Goal: Information Seeking & Learning: Learn about a topic

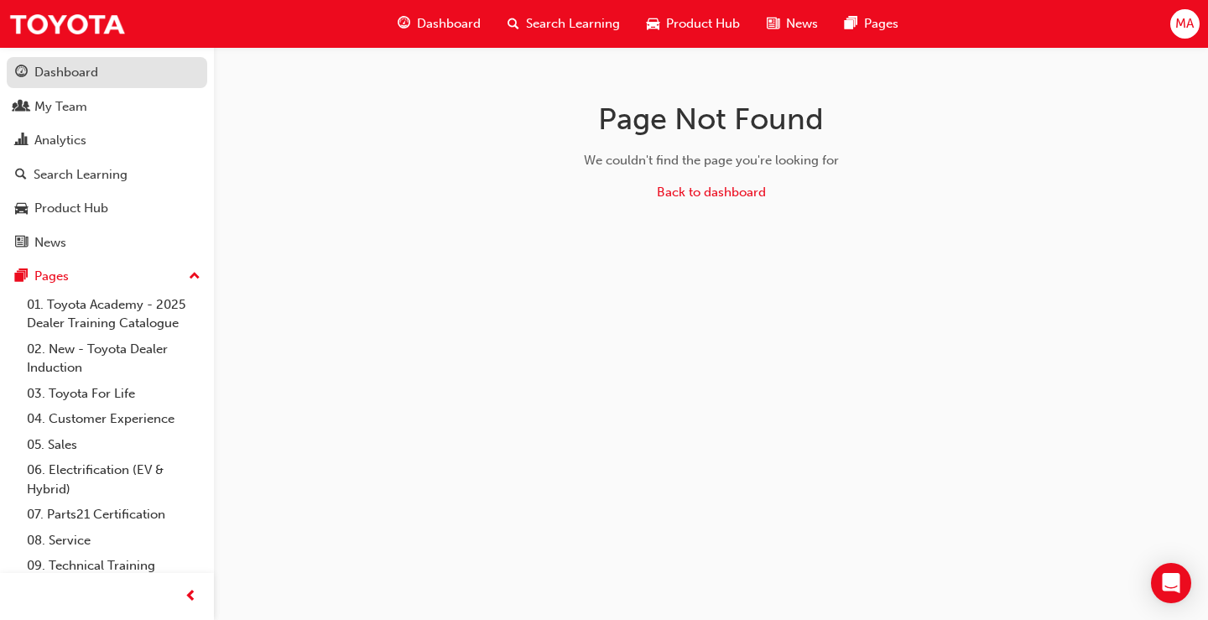
click at [83, 79] on div "Dashboard" at bounding box center [66, 72] width 64 height 19
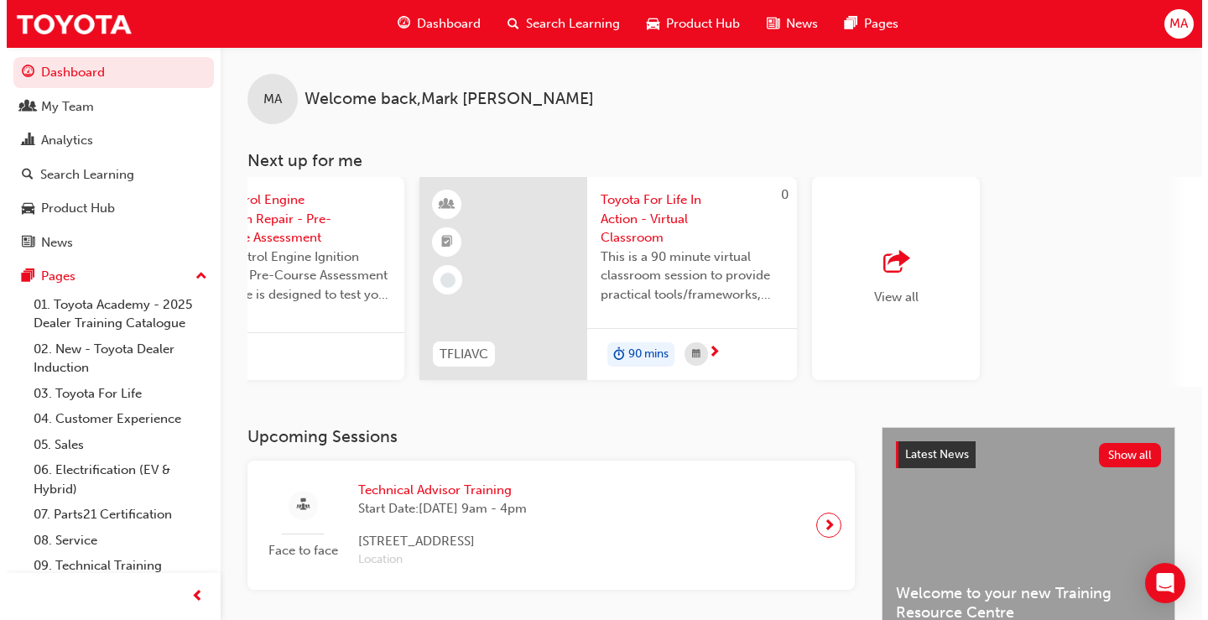
scroll to position [0, 563]
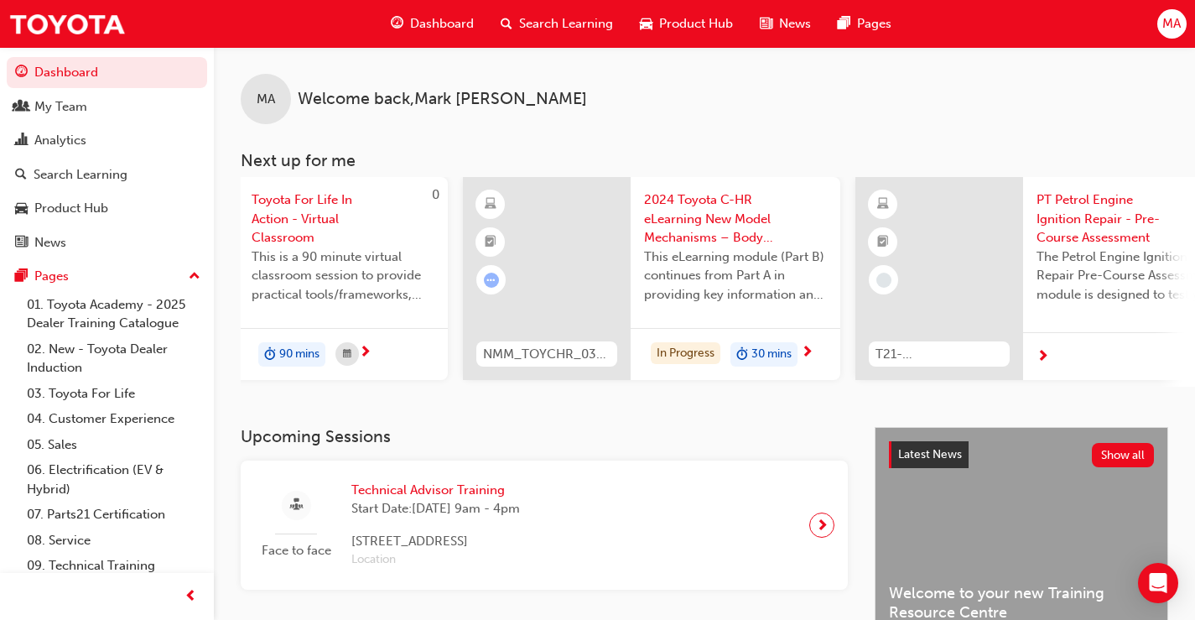
click at [1111, 210] on span "PT Petrol Engine Ignition Repair - Pre-Course Assessment" at bounding box center [1128, 218] width 183 height 57
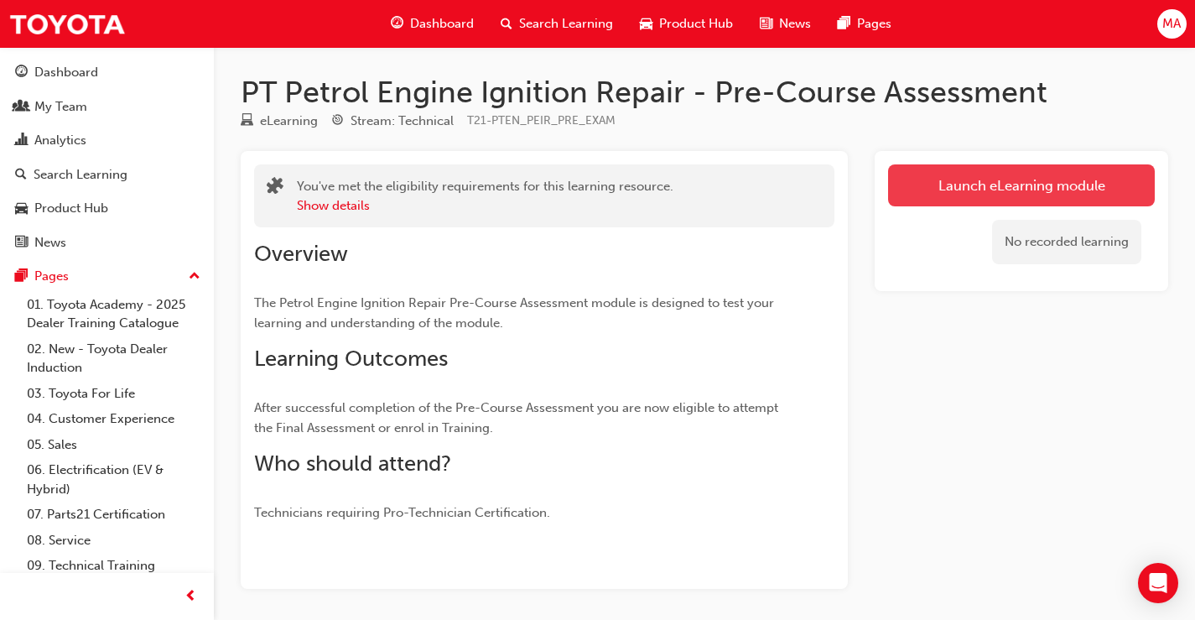
click at [995, 179] on link "Launch eLearning module" at bounding box center [1021, 185] width 267 height 42
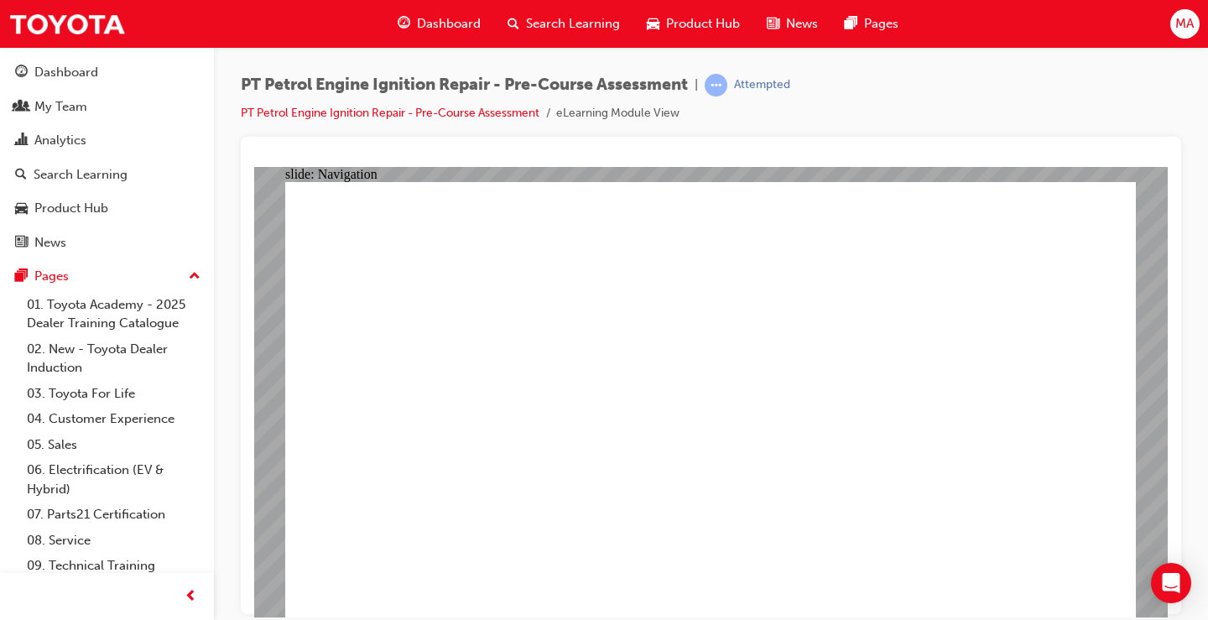
radio input "true"
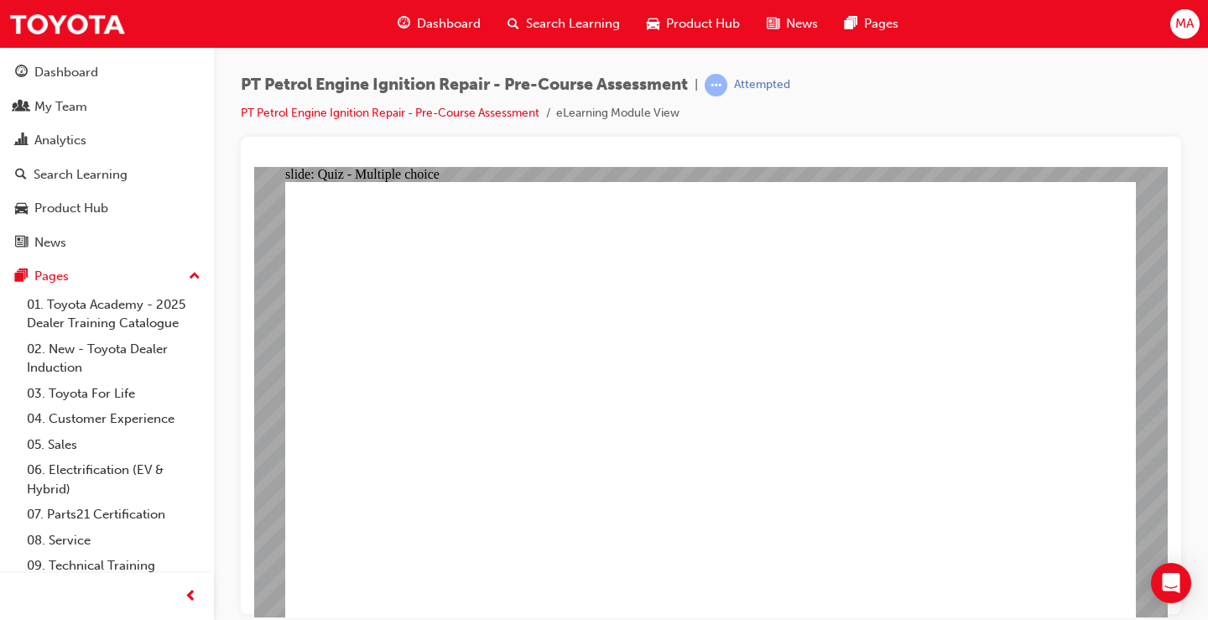
radio input "true"
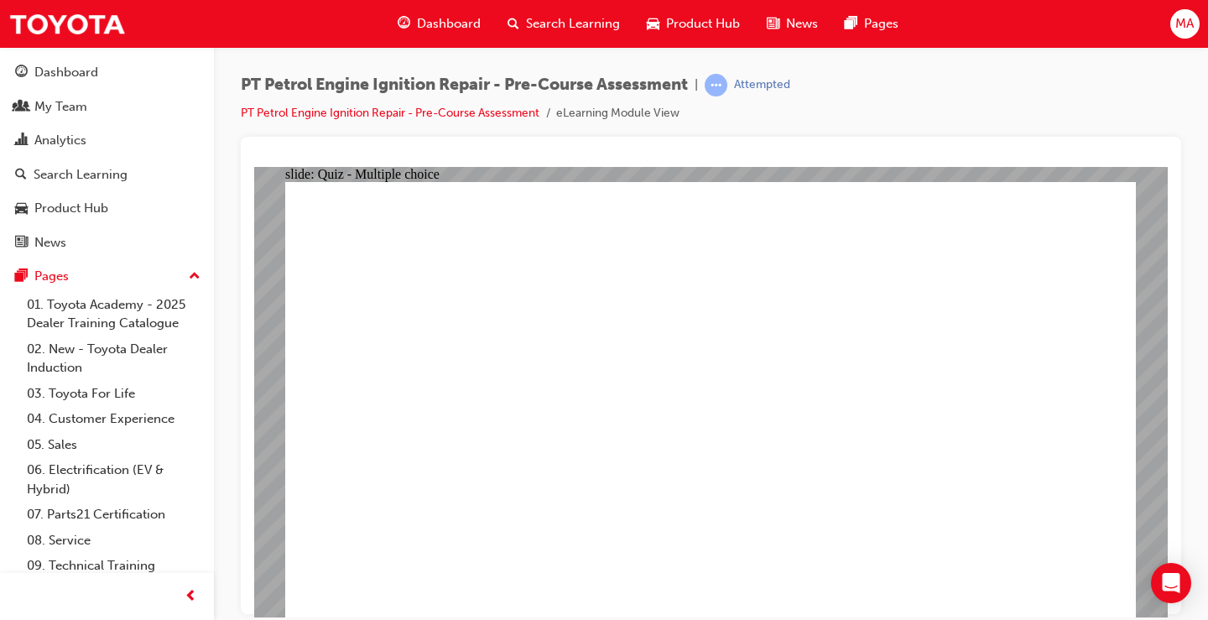
radio input "true"
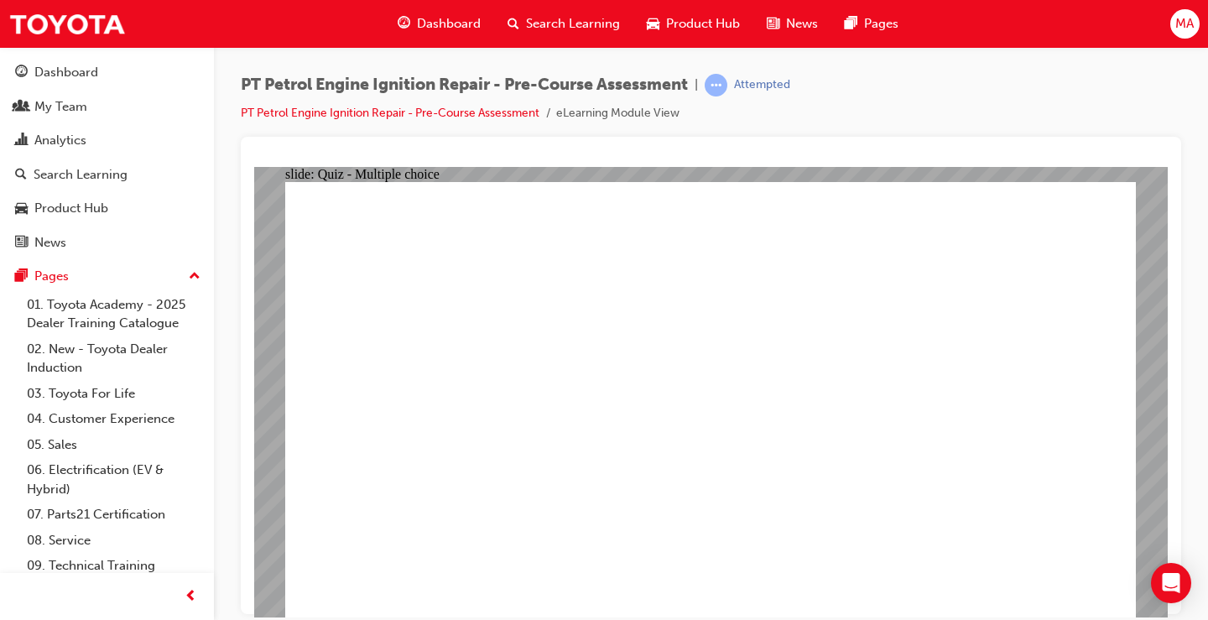
radio input "true"
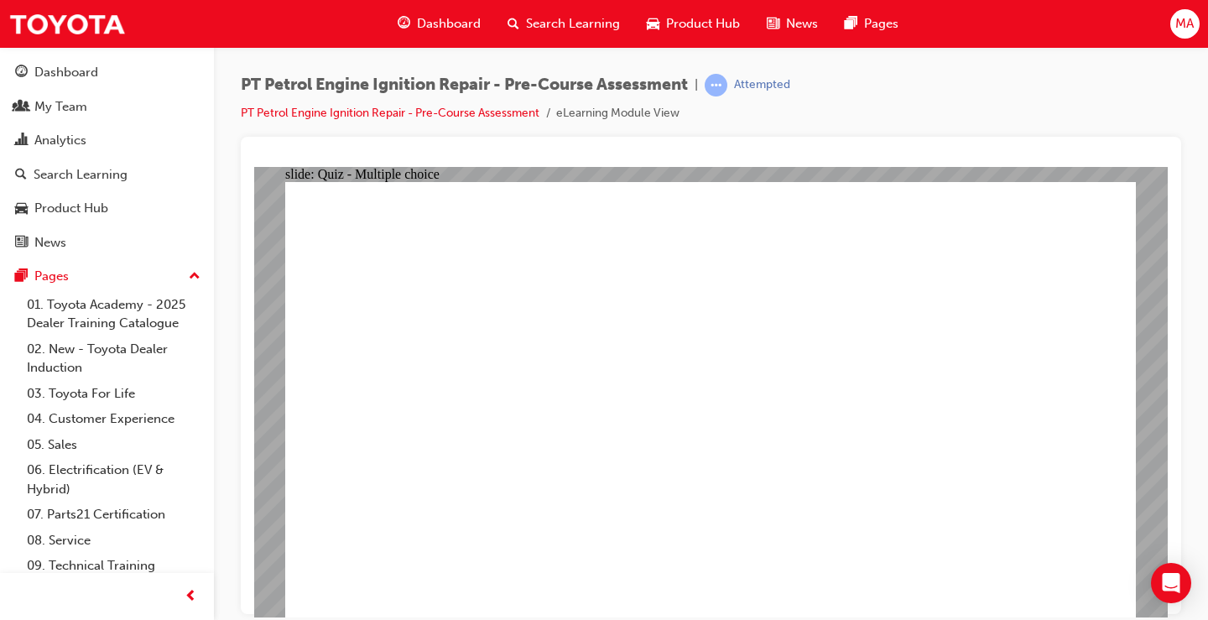
radio input "true"
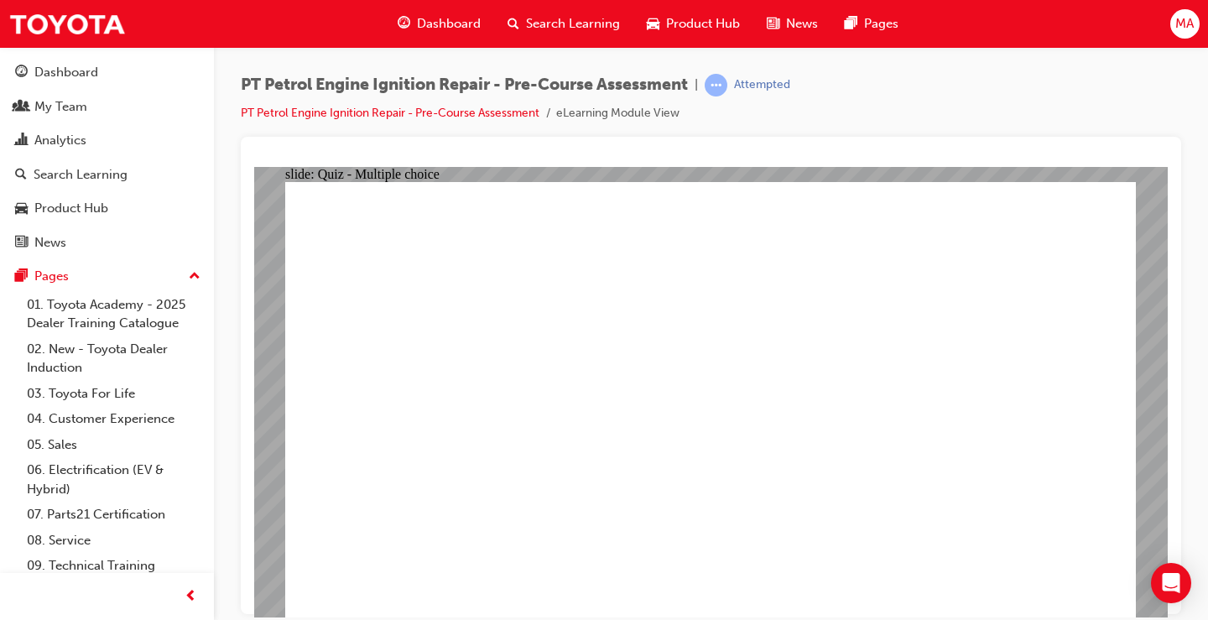
radio input "true"
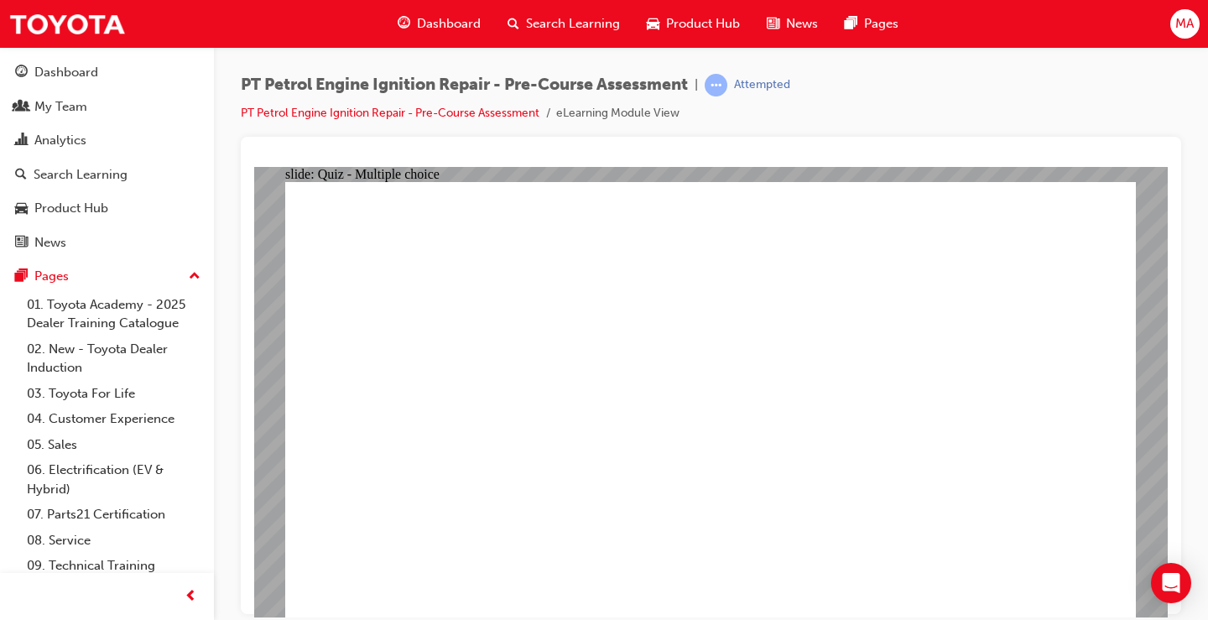
drag, startPoint x: 461, startPoint y: 573, endPoint x: 506, endPoint y: 523, distance: 66.5
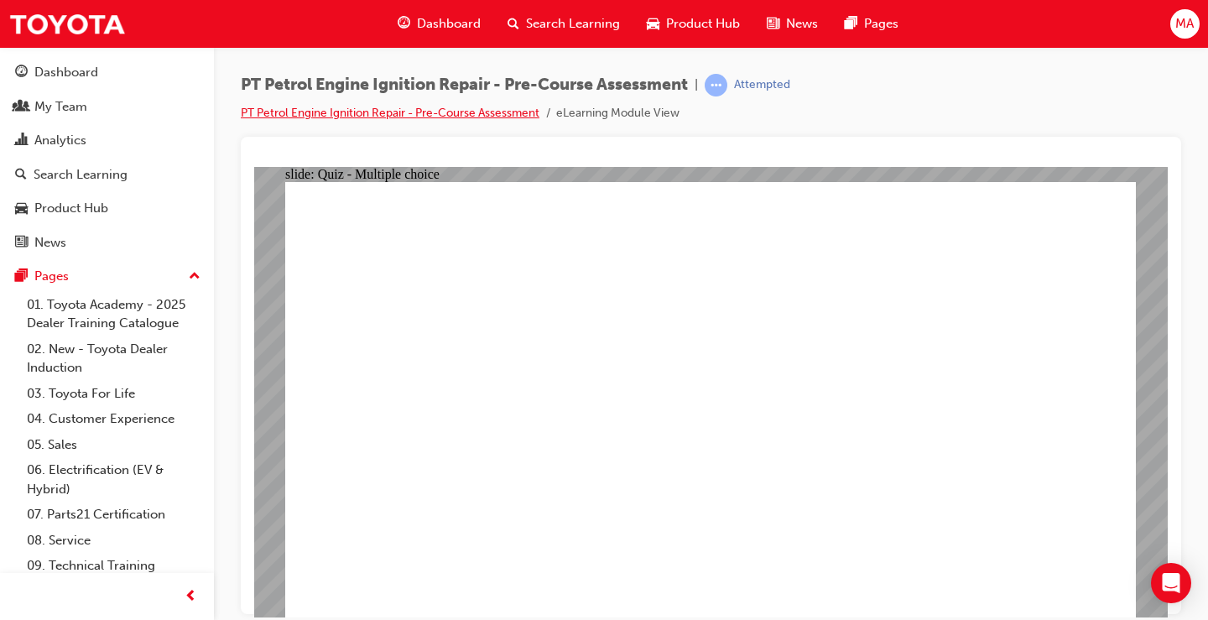
click at [521, 115] on link "PT Petrol Engine Ignition Repair - Pre-Course Assessment" at bounding box center [390, 113] width 299 height 14
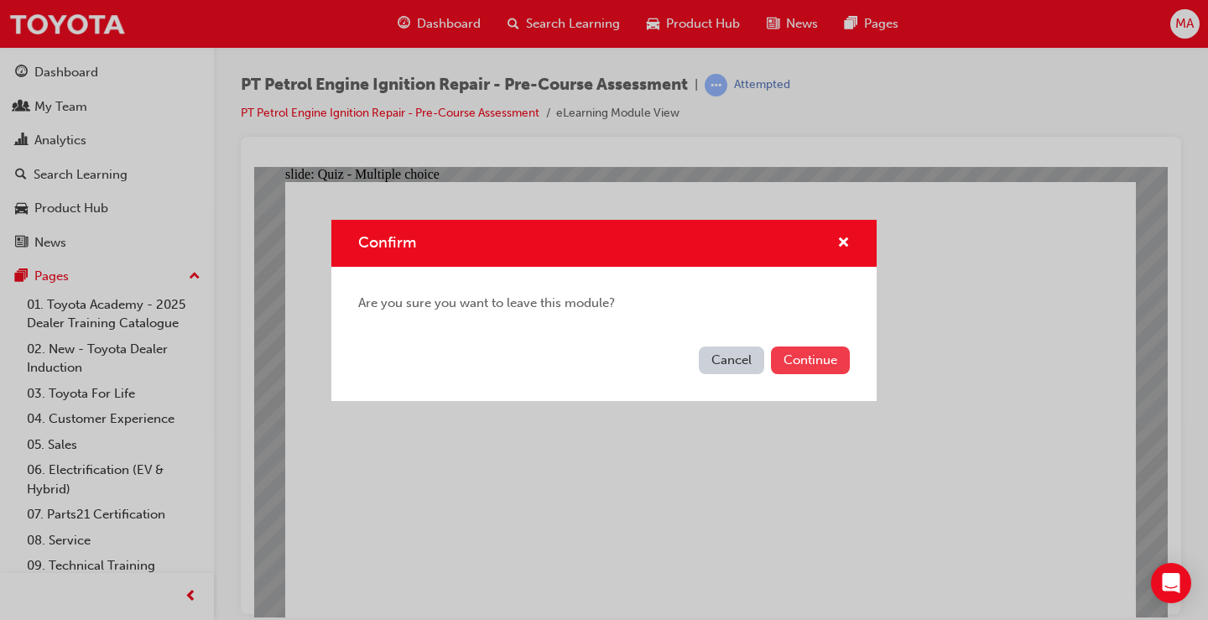
click at [807, 359] on button "Continue" at bounding box center [810, 360] width 79 height 28
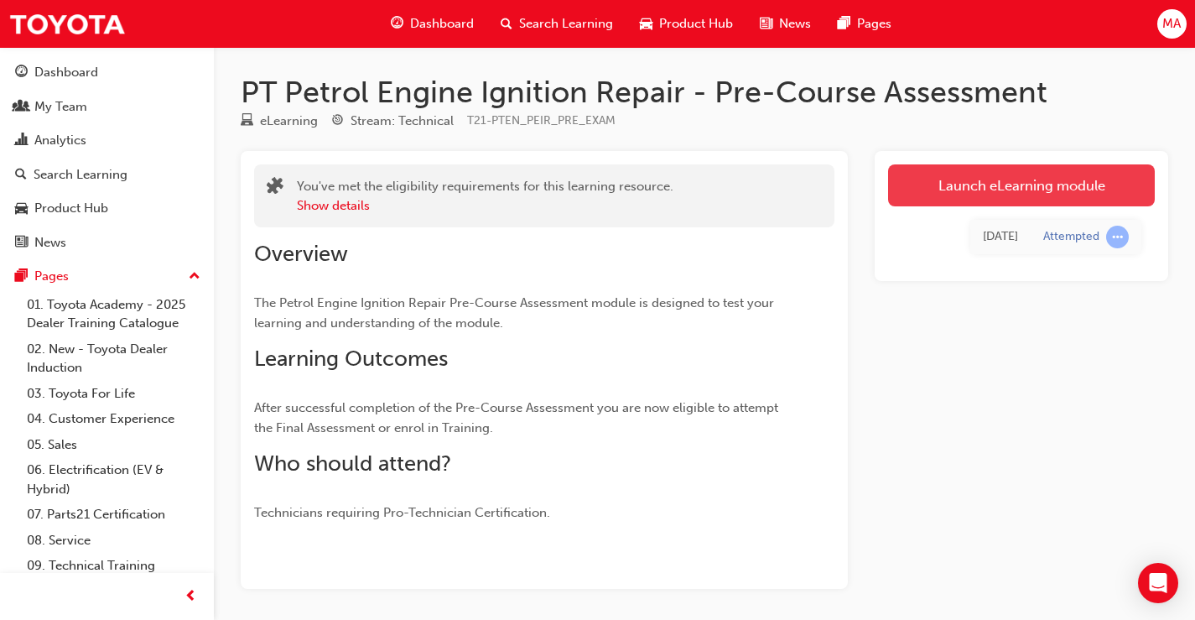
click at [963, 183] on link "Launch eLearning module" at bounding box center [1021, 185] width 267 height 42
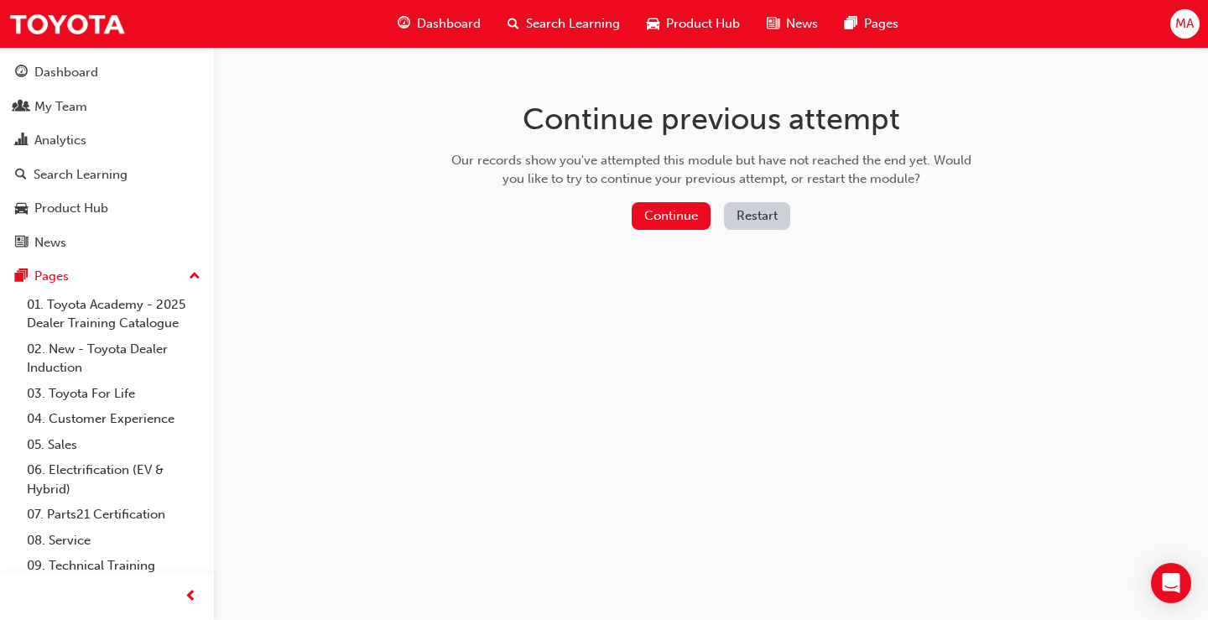
click at [742, 218] on button "Restart" at bounding box center [757, 216] width 66 height 28
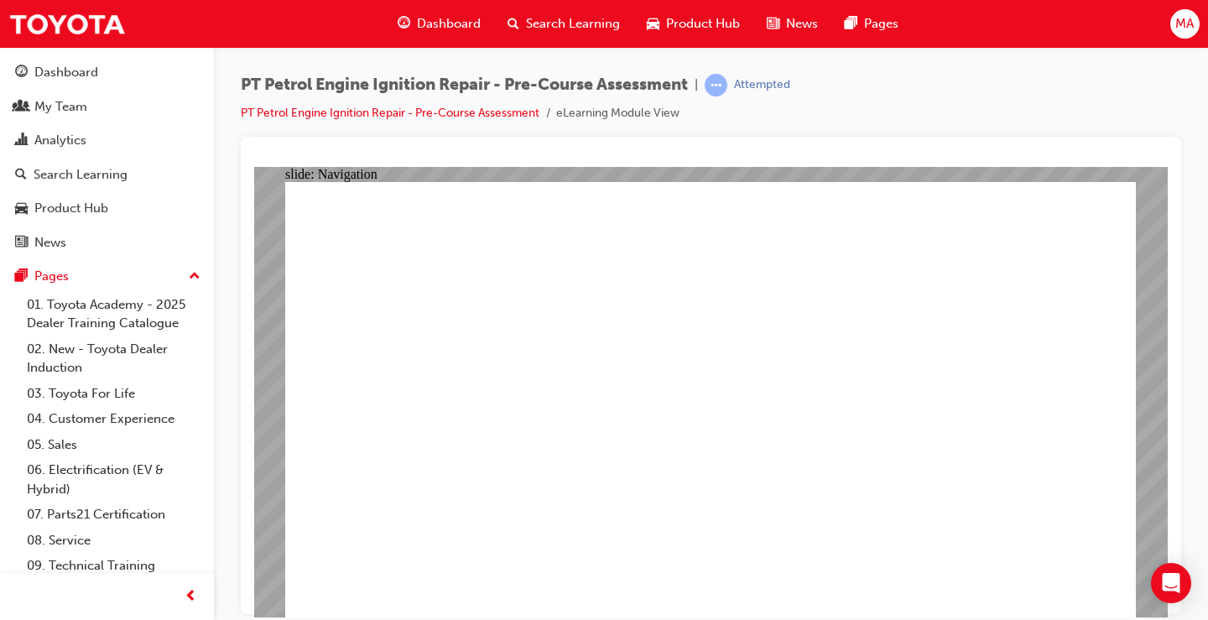
radio input "true"
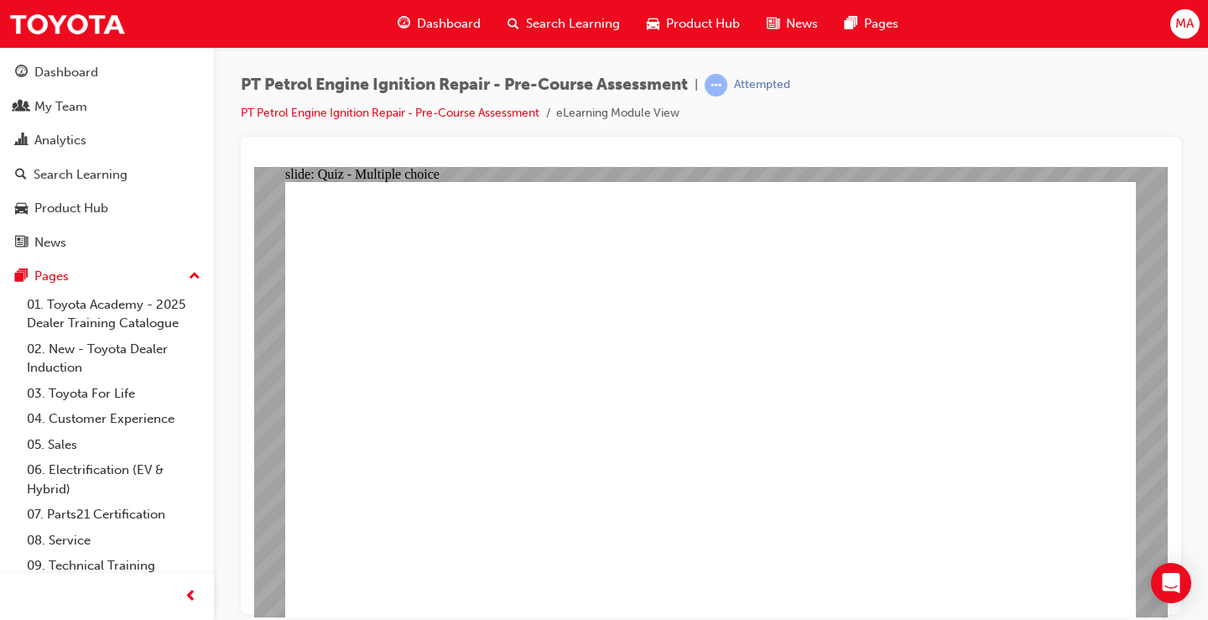
radio input "true"
drag, startPoint x: 629, startPoint y: 367, endPoint x: 692, endPoint y: 377, distance: 63.8
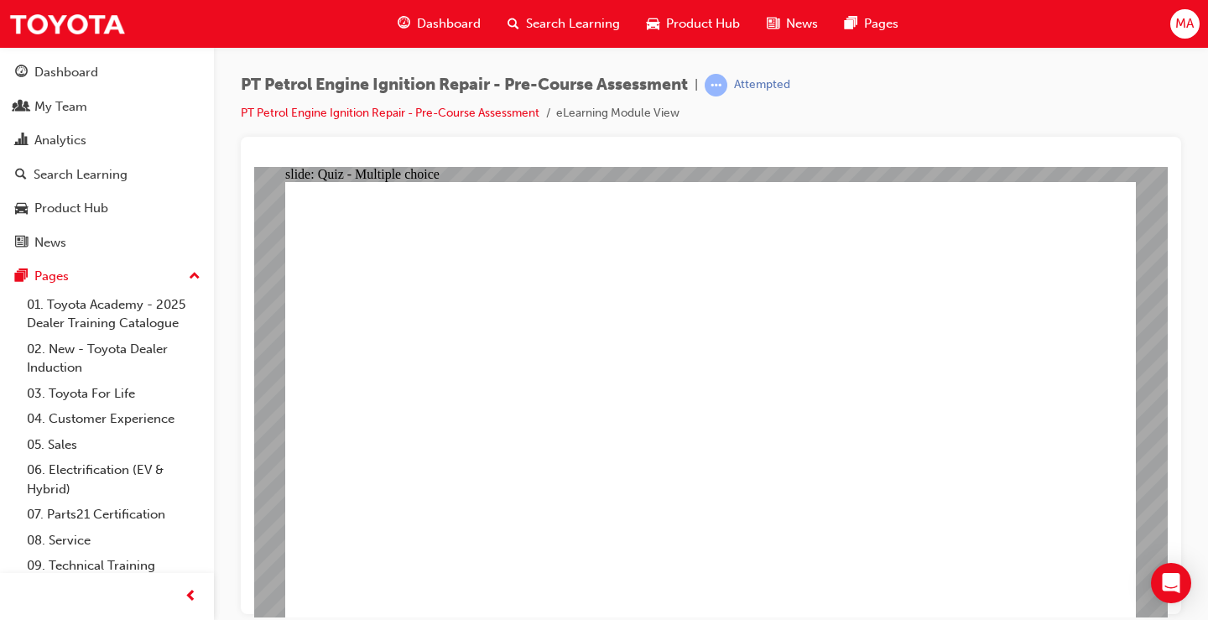
radio input "true"
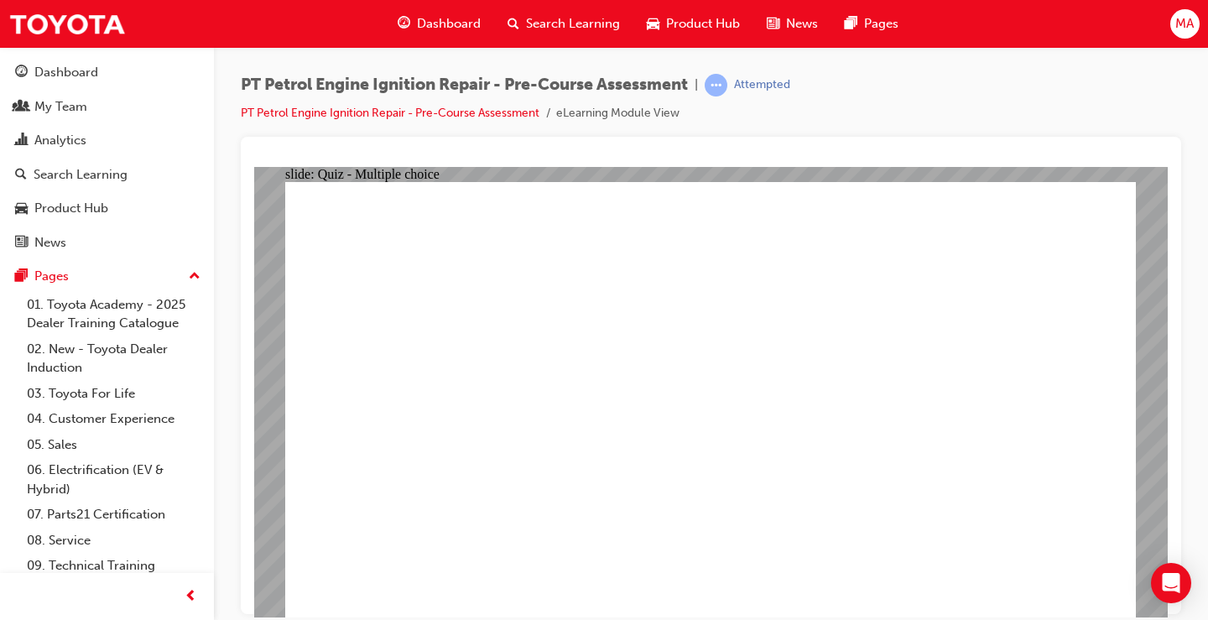
radio input "true"
drag, startPoint x: 884, startPoint y: 395, endPoint x: 689, endPoint y: 373, distance: 195.8
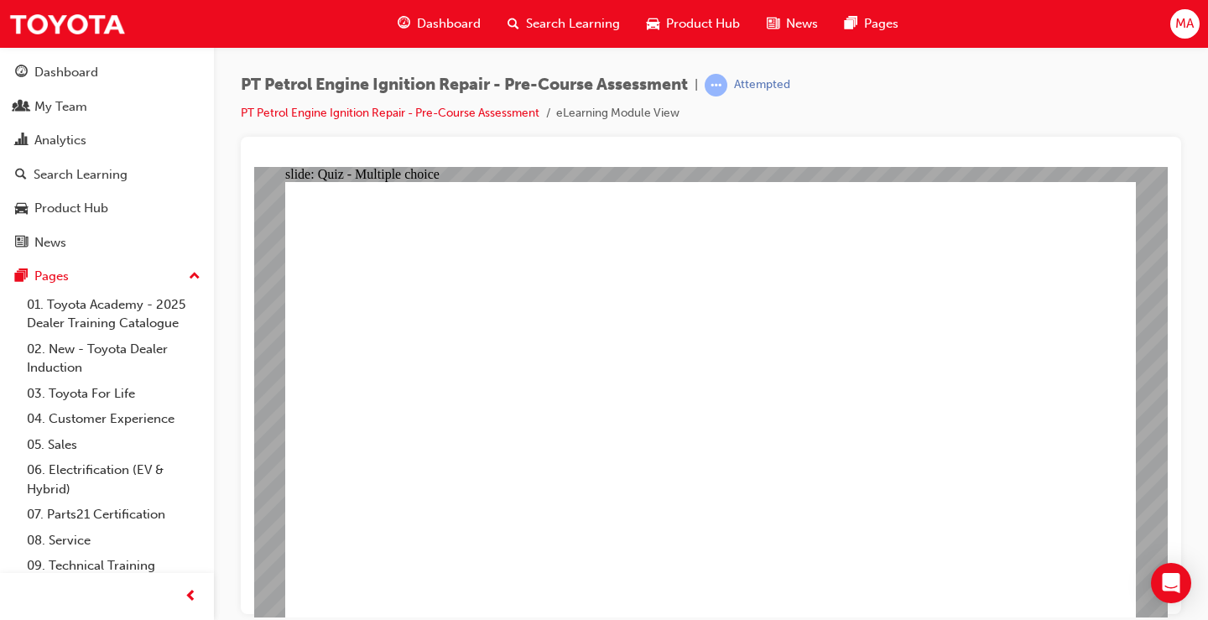
radio input "false"
radio input "true"
radio input "false"
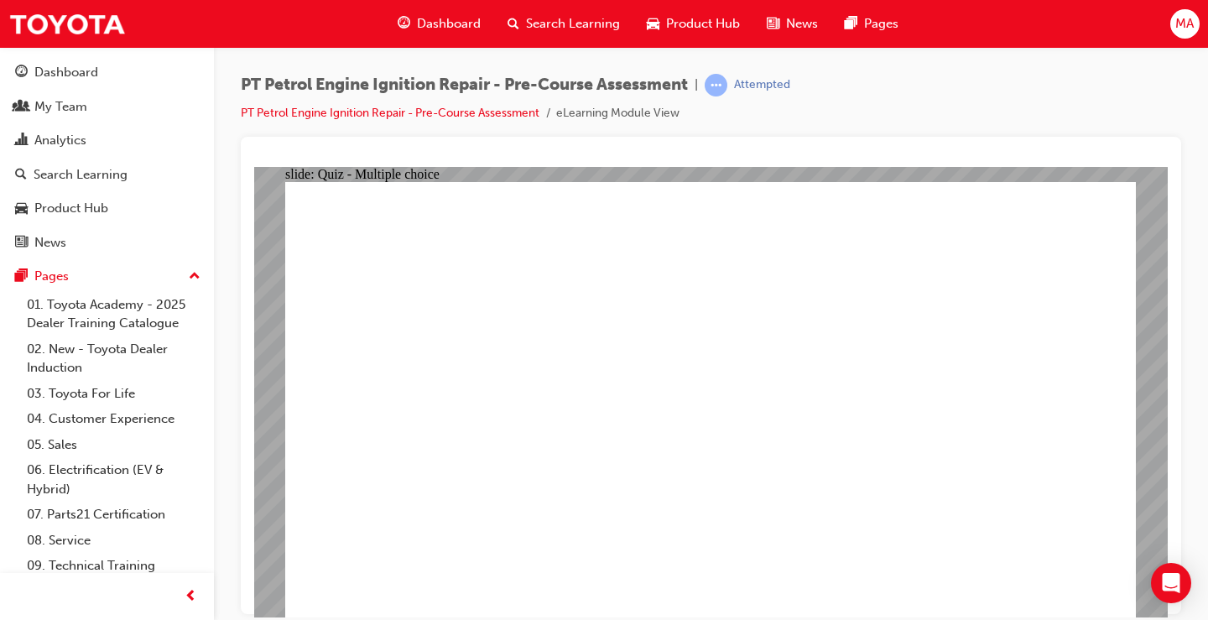
radio input "true"
radio input "false"
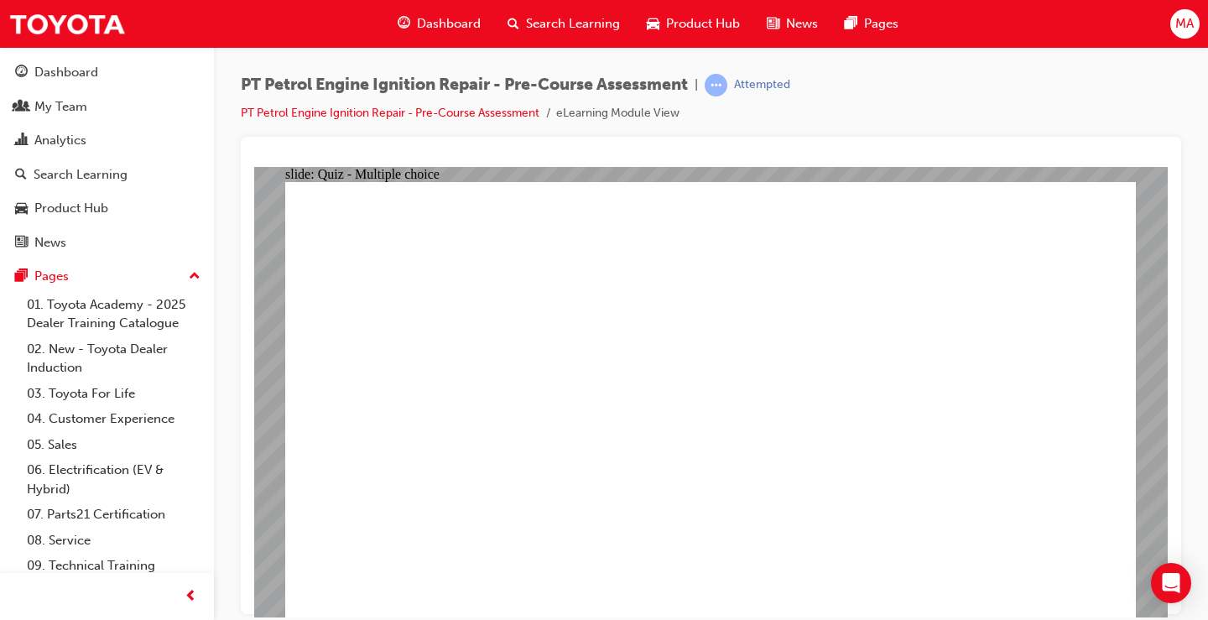
radio input "true"
drag, startPoint x: 722, startPoint y: 386, endPoint x: 733, endPoint y: 390, distance: 11.7
radio input "true"
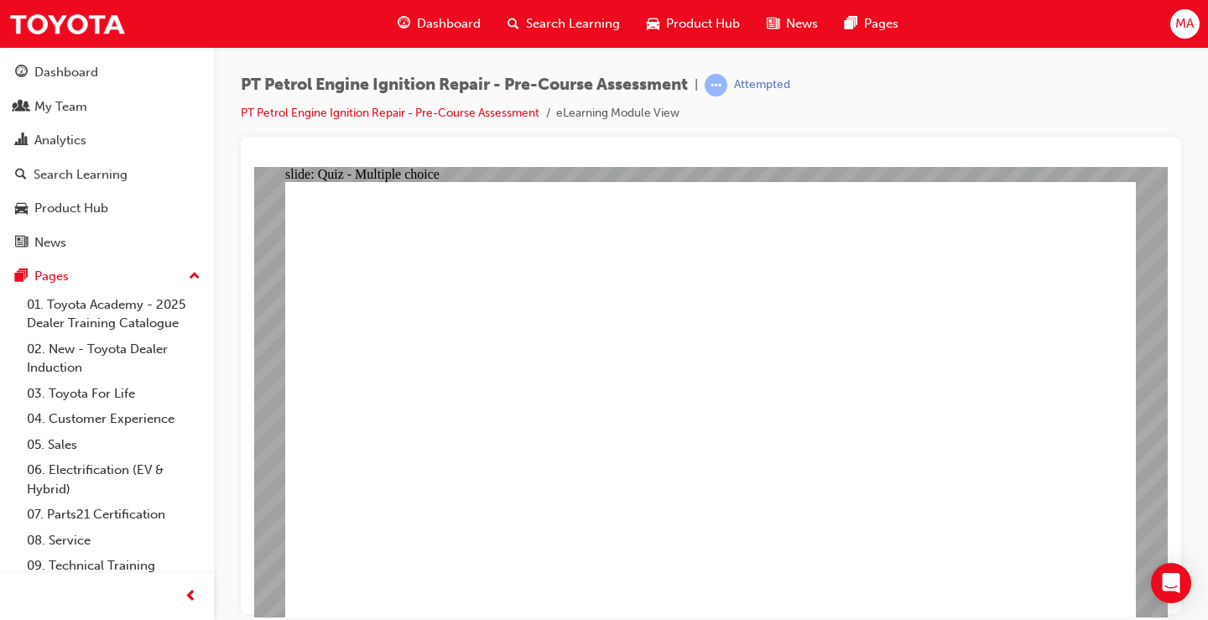
radio input "true"
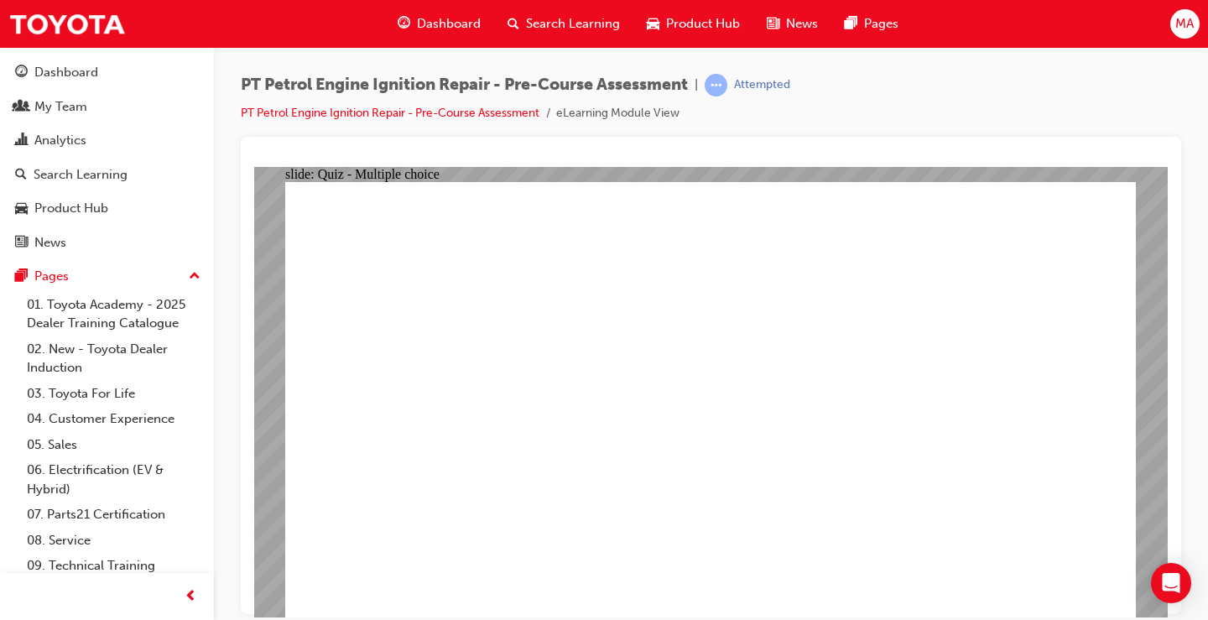
radio input "true"
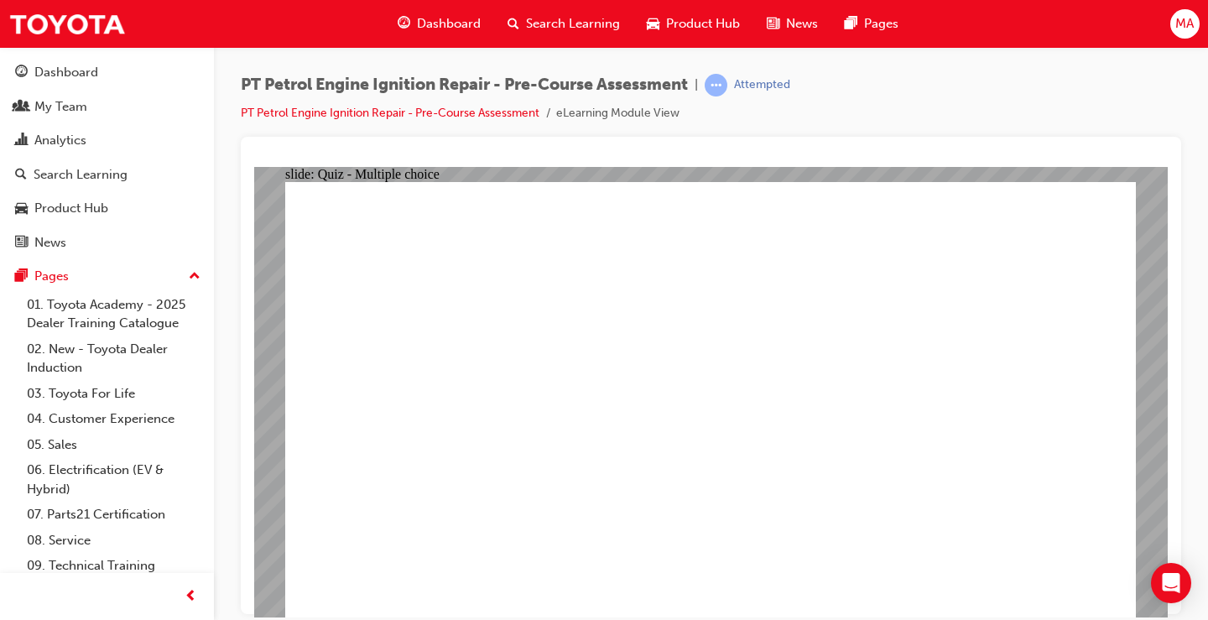
radio input "true"
click at [488, 111] on link "PT Petrol Engine Ignition Repair - Pre-Course Assessment" at bounding box center [390, 113] width 299 height 14
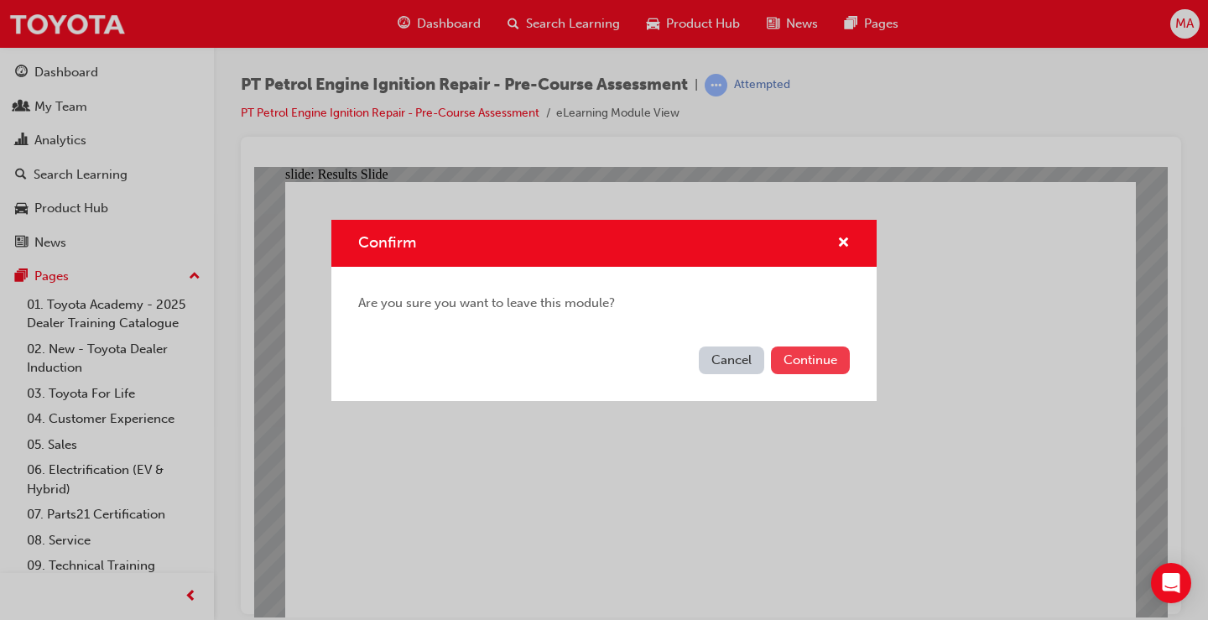
click at [822, 360] on button "Continue" at bounding box center [810, 360] width 79 height 28
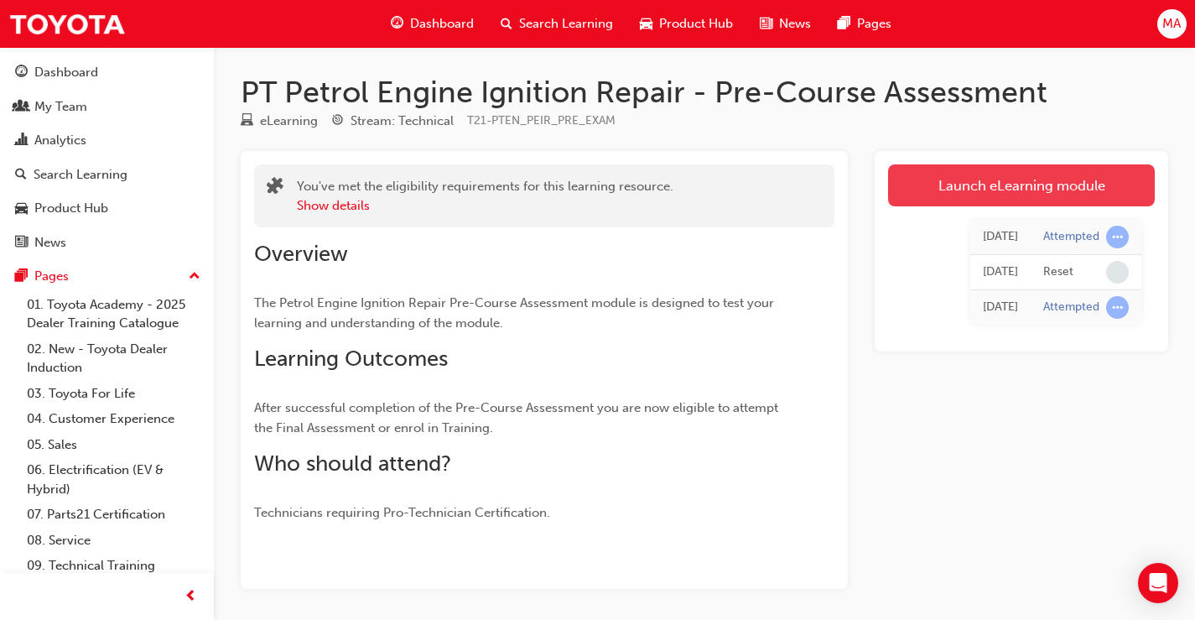
click at [1007, 185] on link "Launch eLearning module" at bounding box center [1021, 185] width 267 height 42
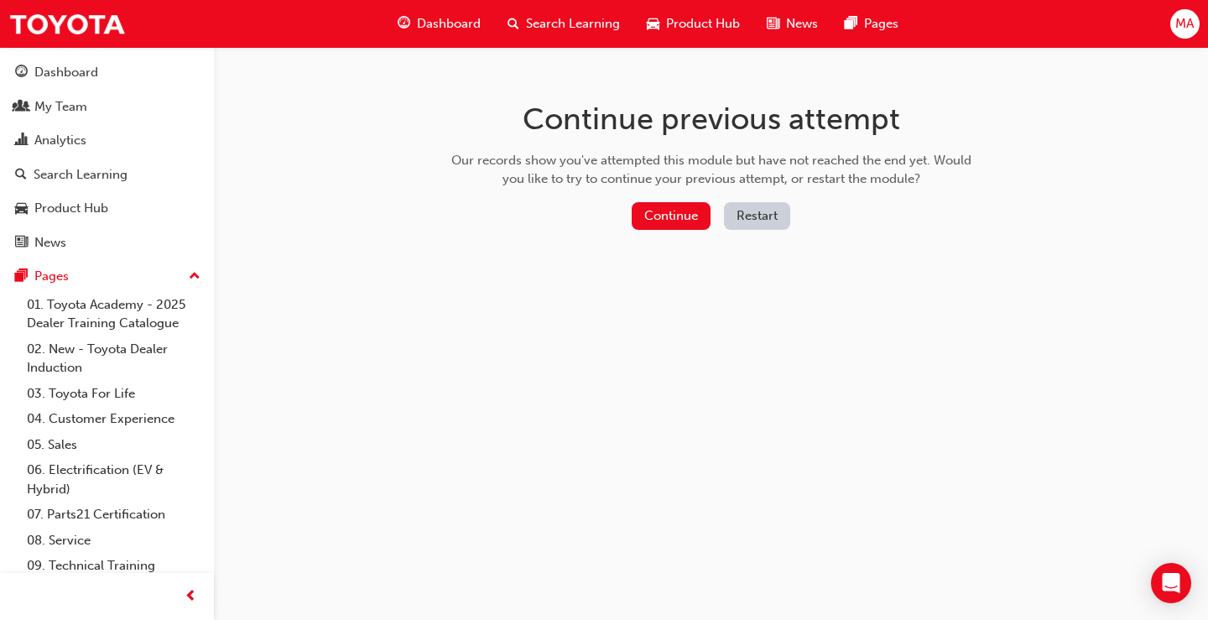
click at [773, 217] on button "Restart" at bounding box center [757, 216] width 66 height 28
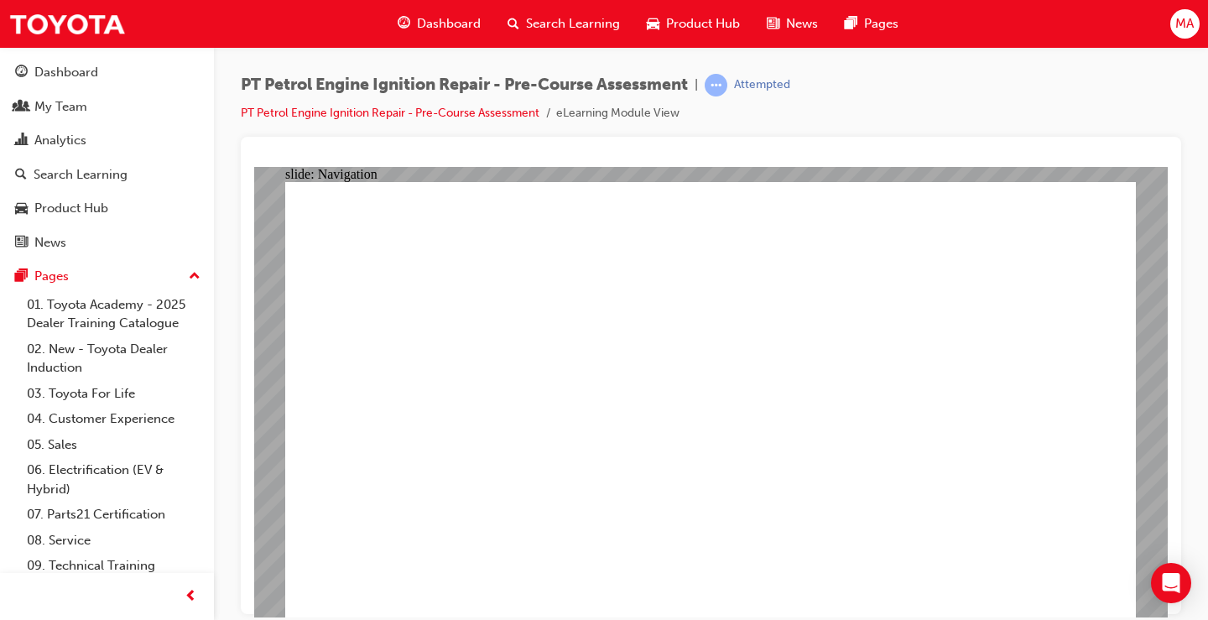
radio input "true"
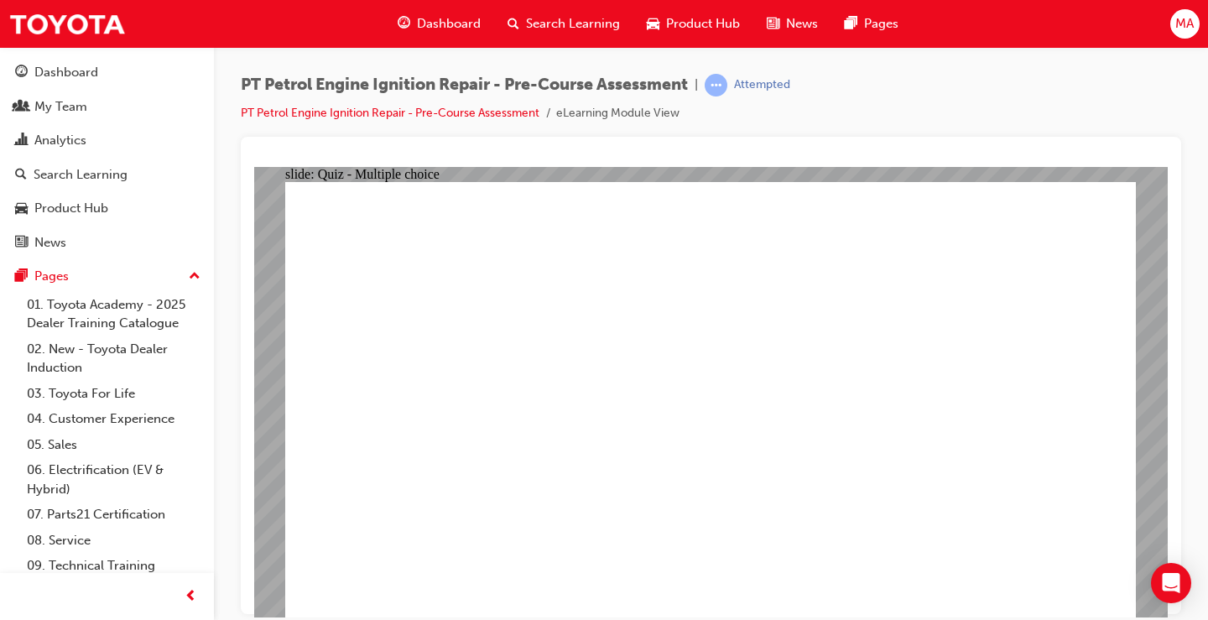
radio input "false"
radio input "true"
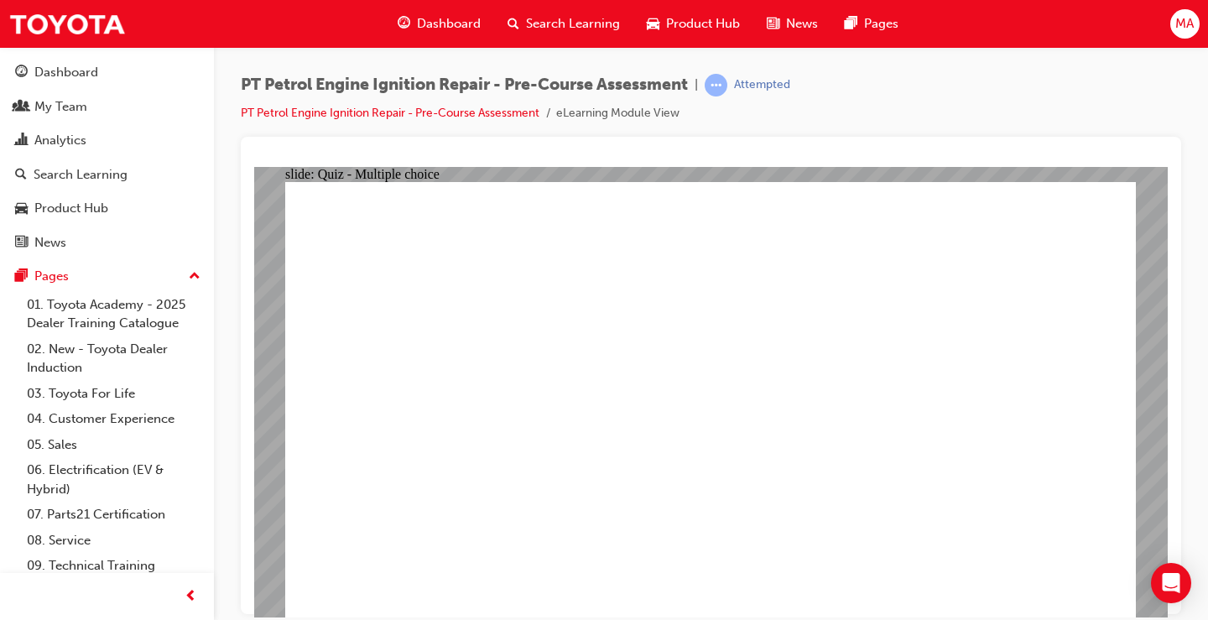
drag, startPoint x: 820, startPoint y: 436, endPoint x: 824, endPoint y: 468, distance: 32.1
radio input "true"
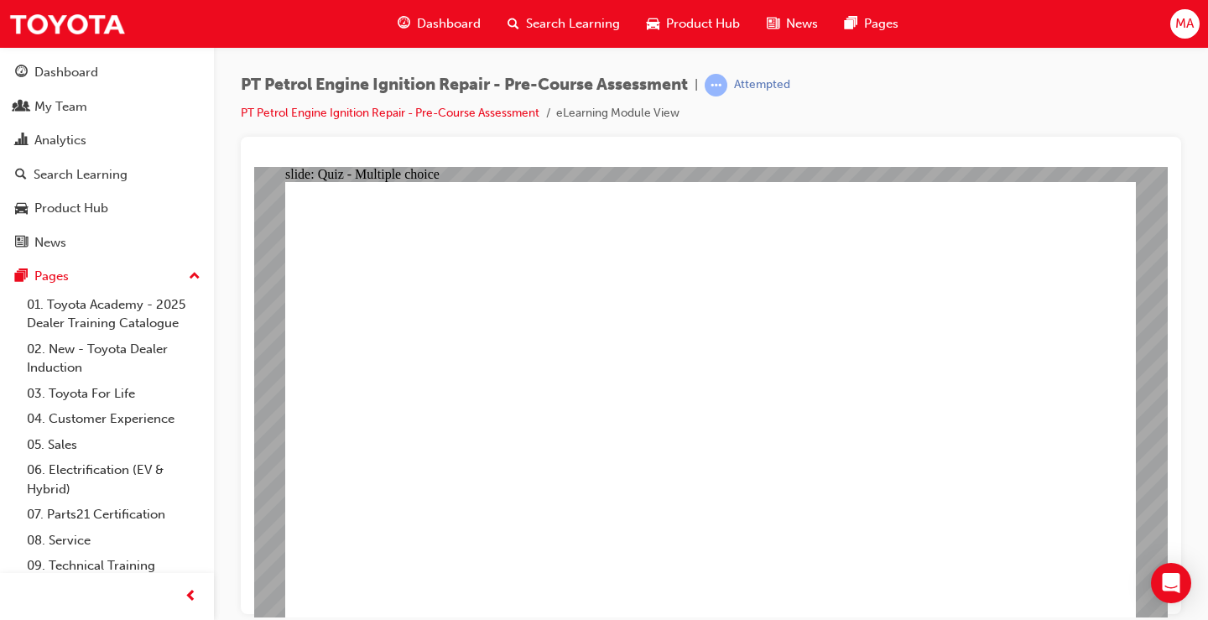
radio input "true"
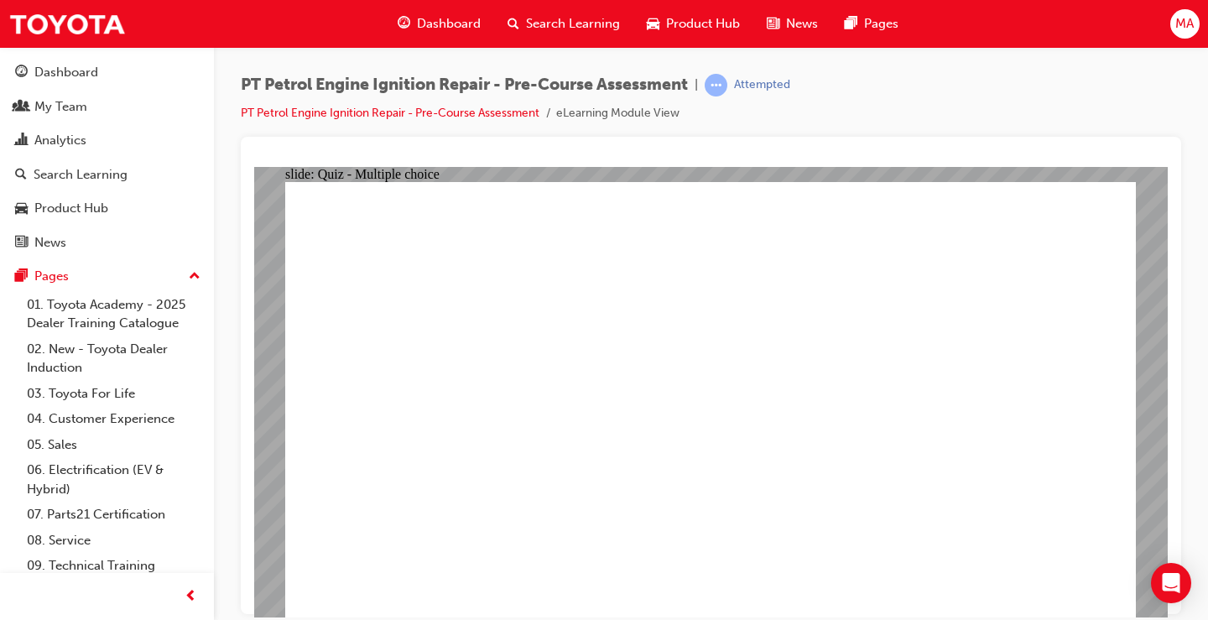
radio input "true"
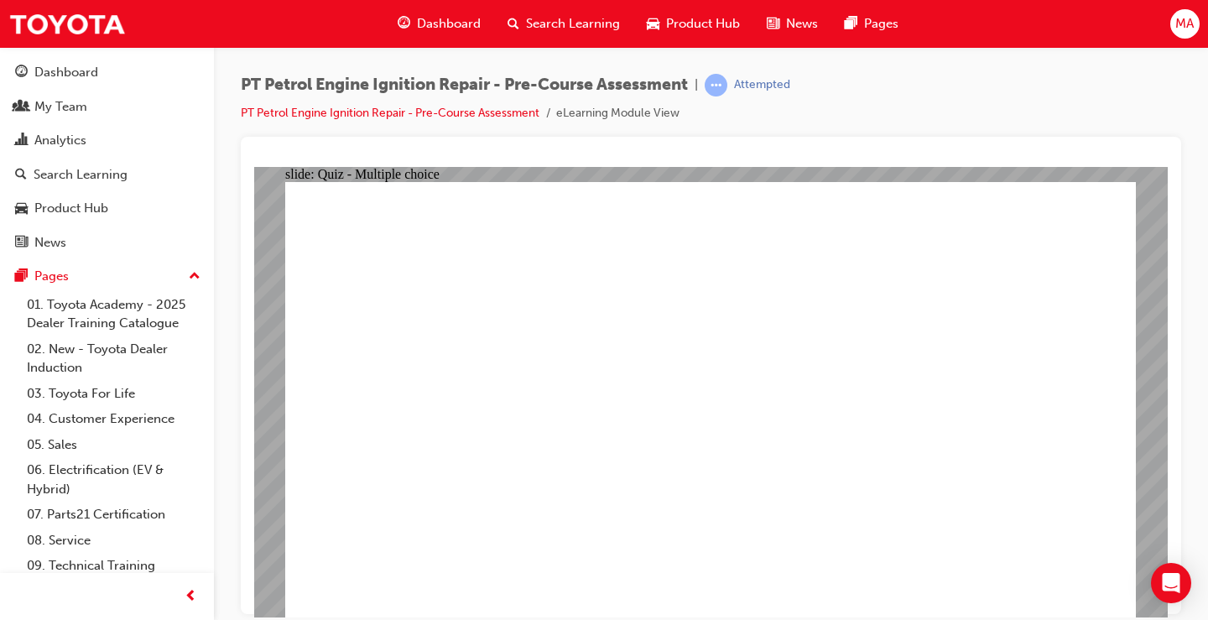
radio input "true"
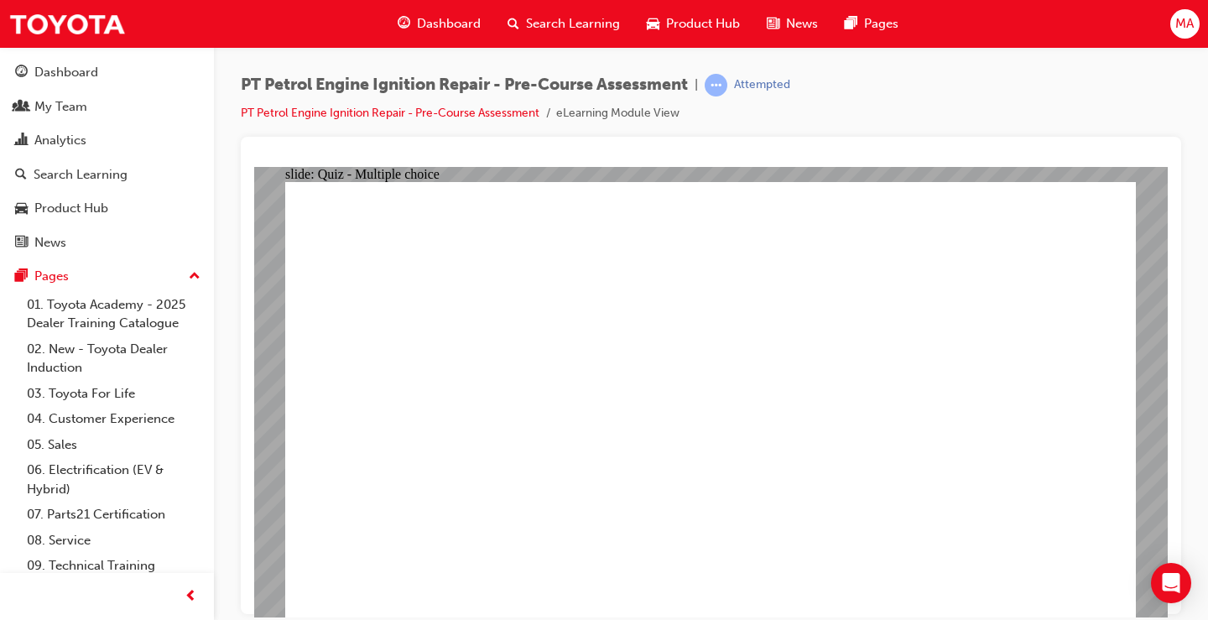
radio input "true"
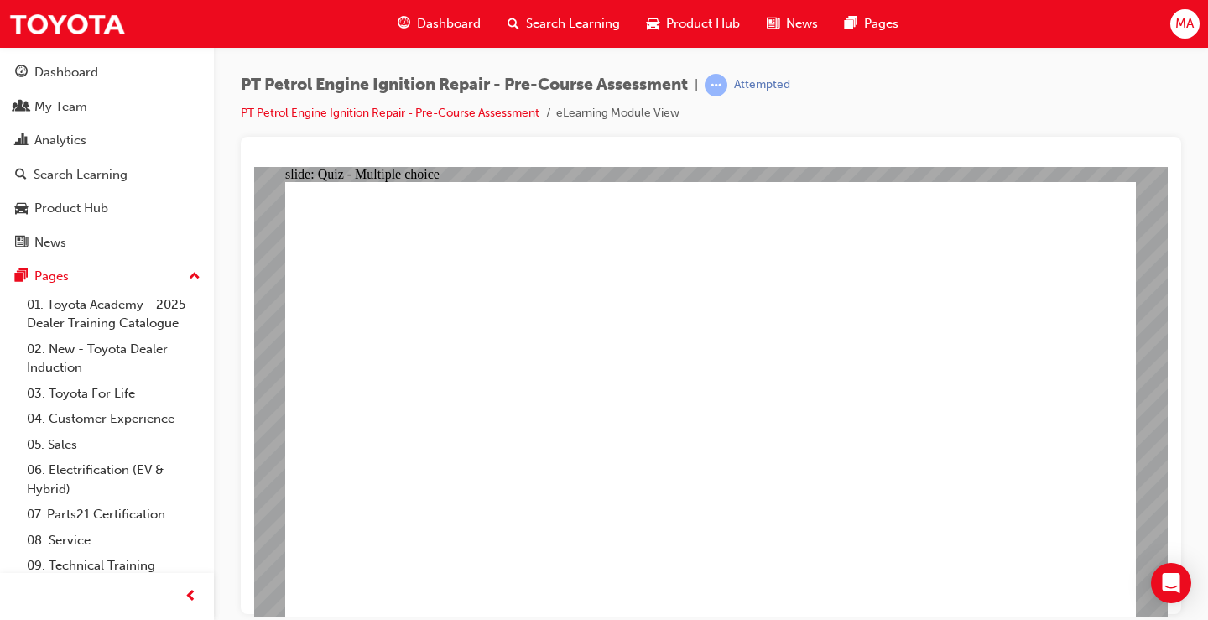
radio input "true"
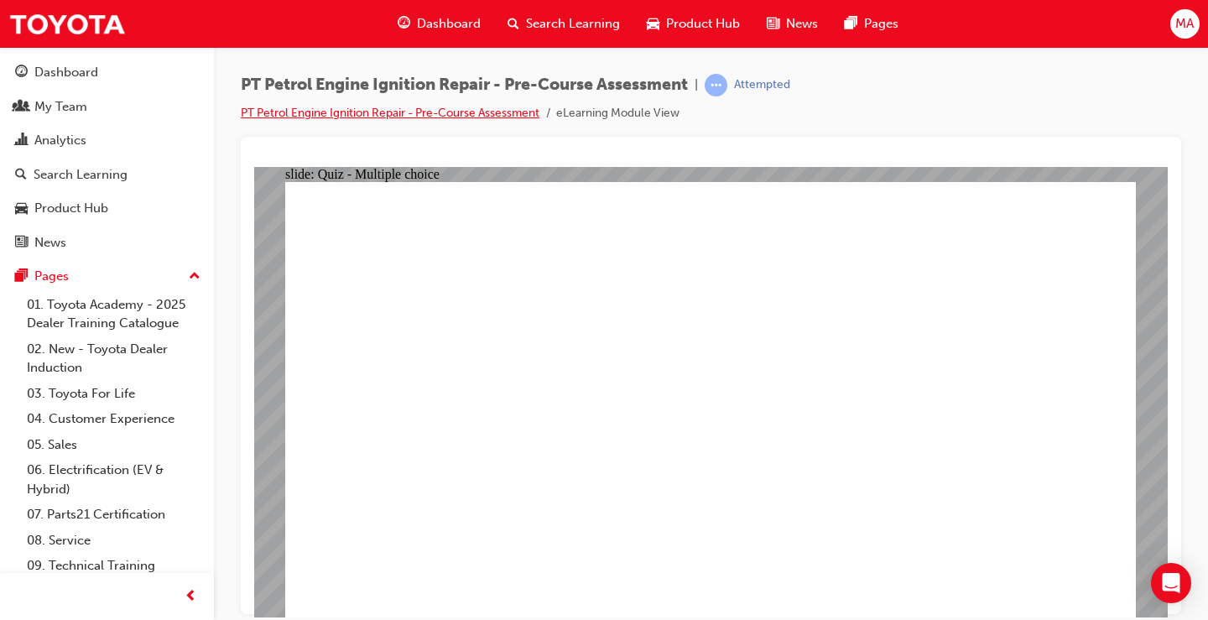
click at [492, 113] on link "PT Petrol Engine Ignition Repair - Pre-Course Assessment" at bounding box center [390, 113] width 299 height 14
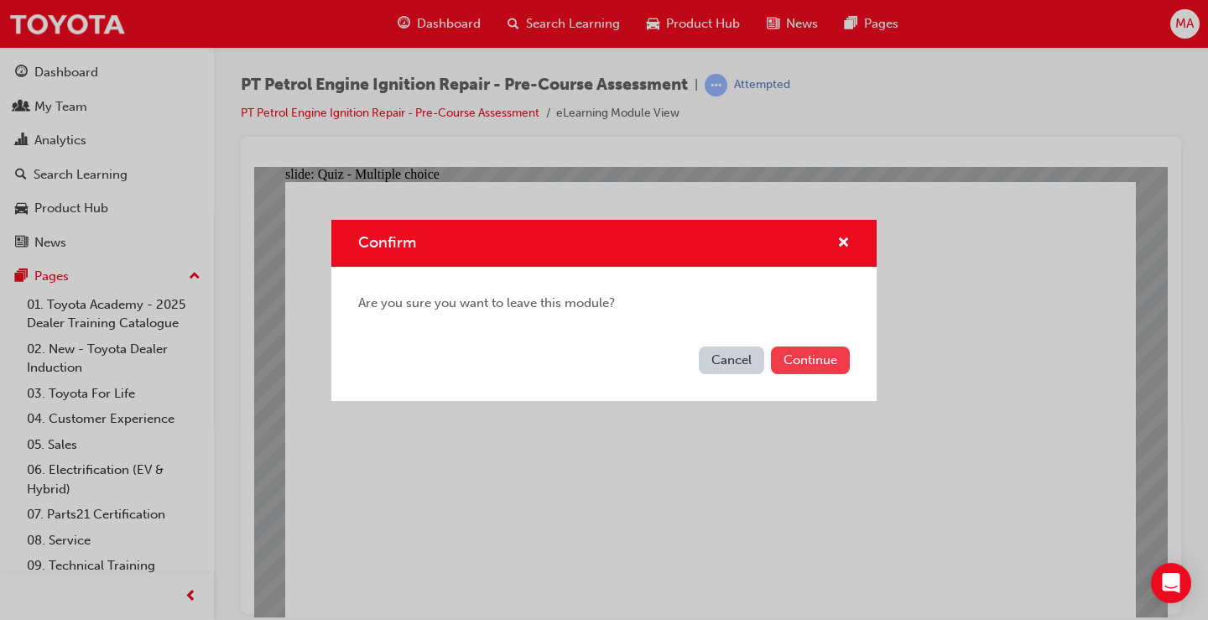
click at [798, 357] on button "Continue" at bounding box center [810, 360] width 79 height 28
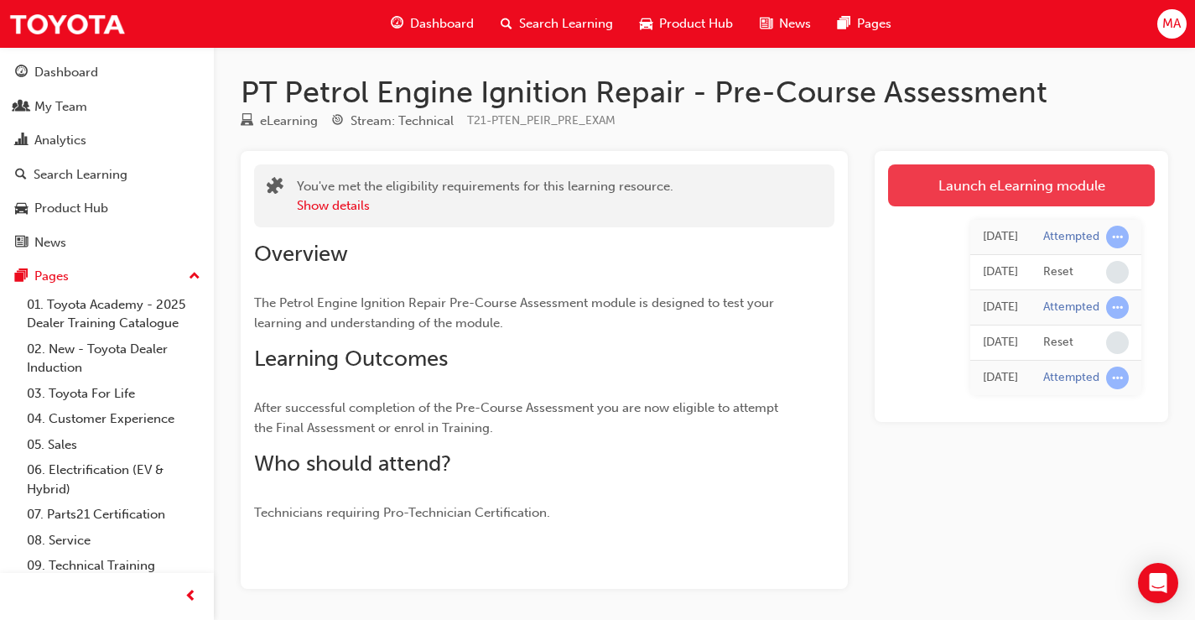
click at [959, 181] on link "Launch eLearning module" at bounding box center [1021, 185] width 267 height 42
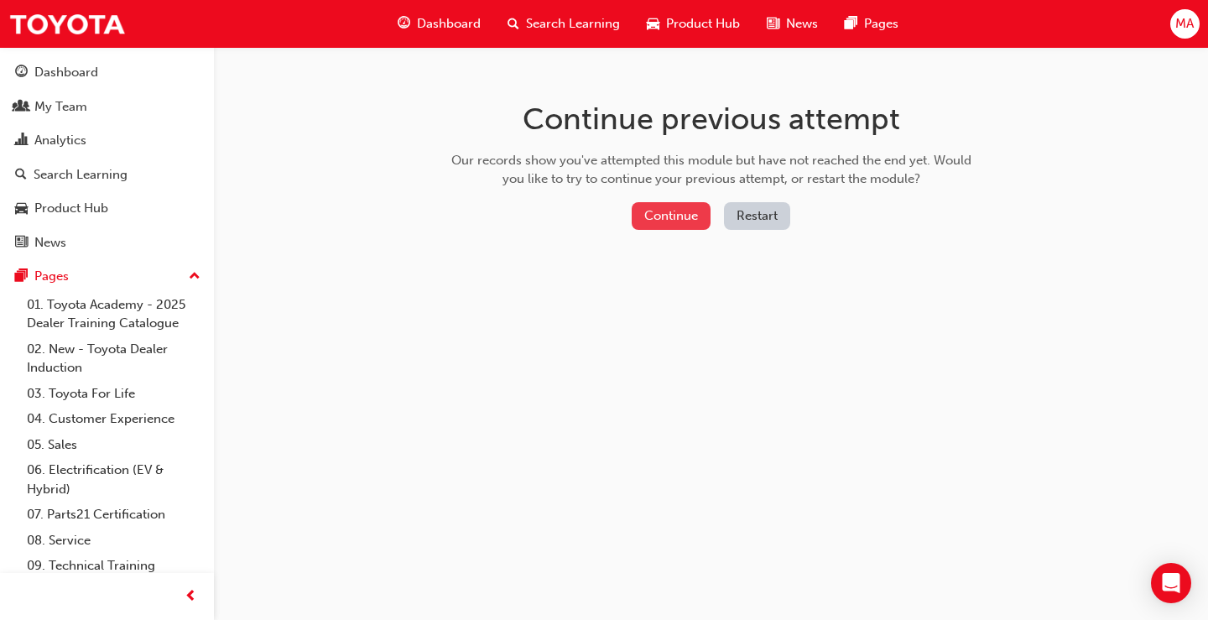
click at [673, 215] on button "Continue" at bounding box center [671, 216] width 79 height 28
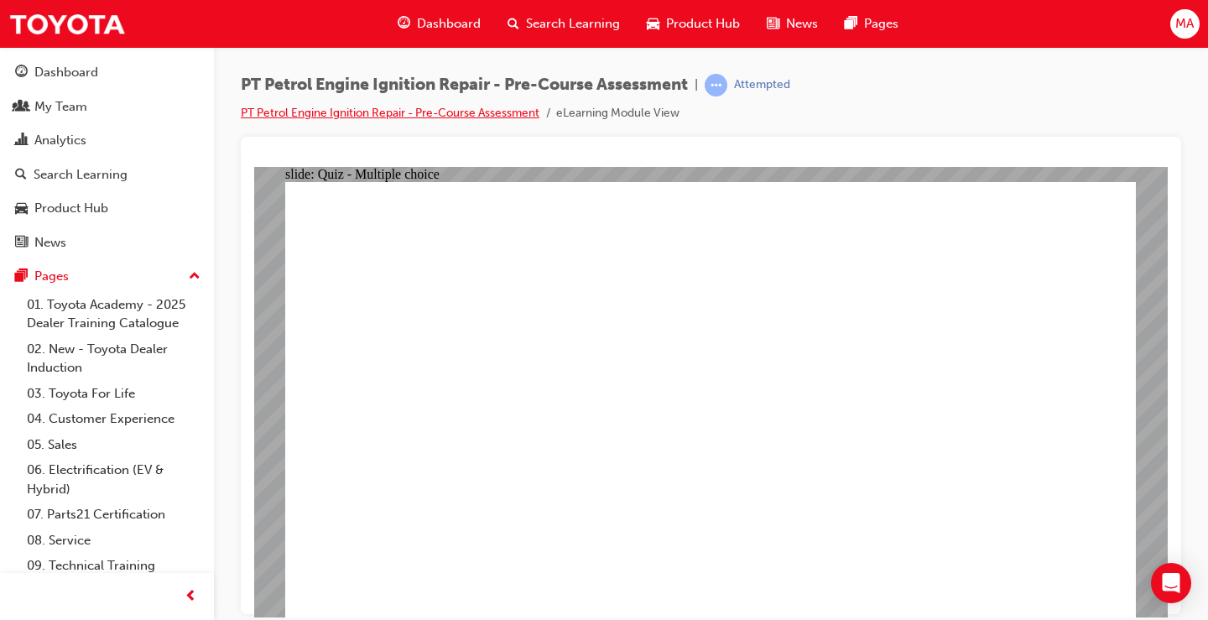
click at [458, 113] on link "PT Petrol Engine Ignition Repair - Pre-Course Assessment" at bounding box center [390, 113] width 299 height 14
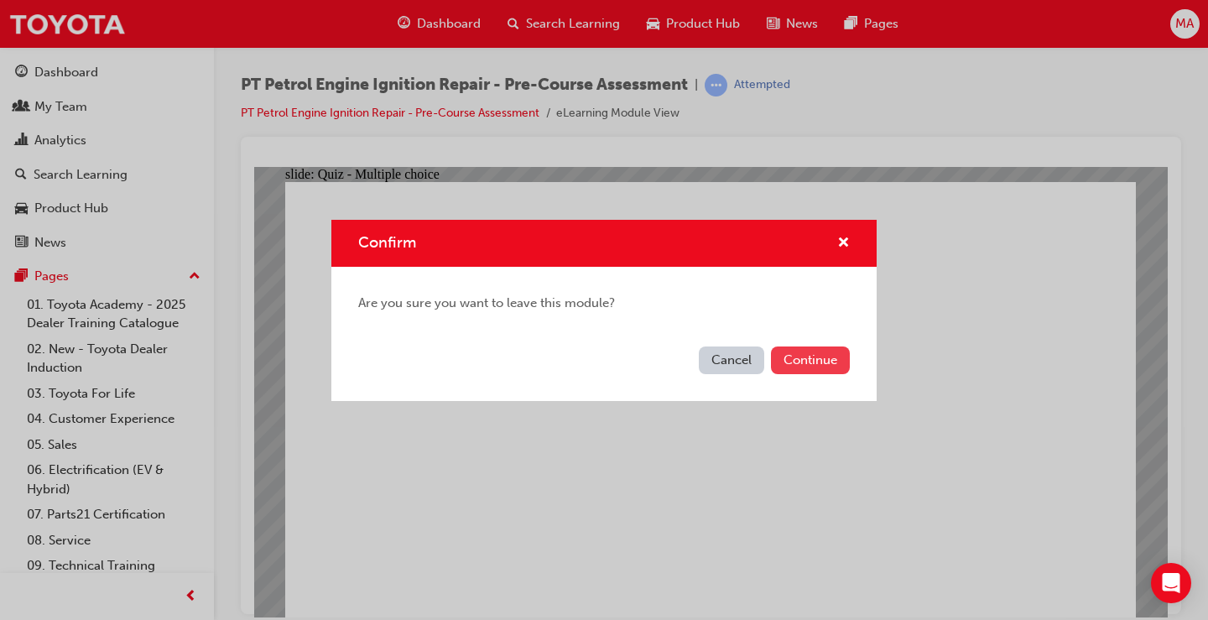
click at [801, 357] on button "Continue" at bounding box center [810, 360] width 79 height 28
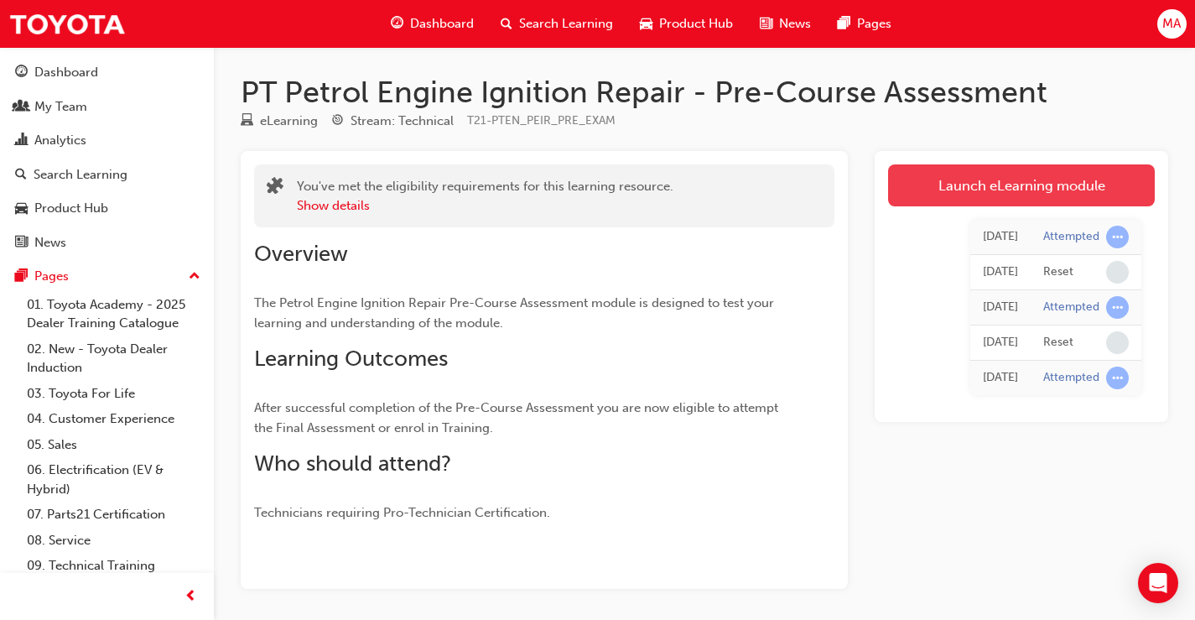
click at [1017, 189] on link "Launch eLearning module" at bounding box center [1021, 185] width 267 height 42
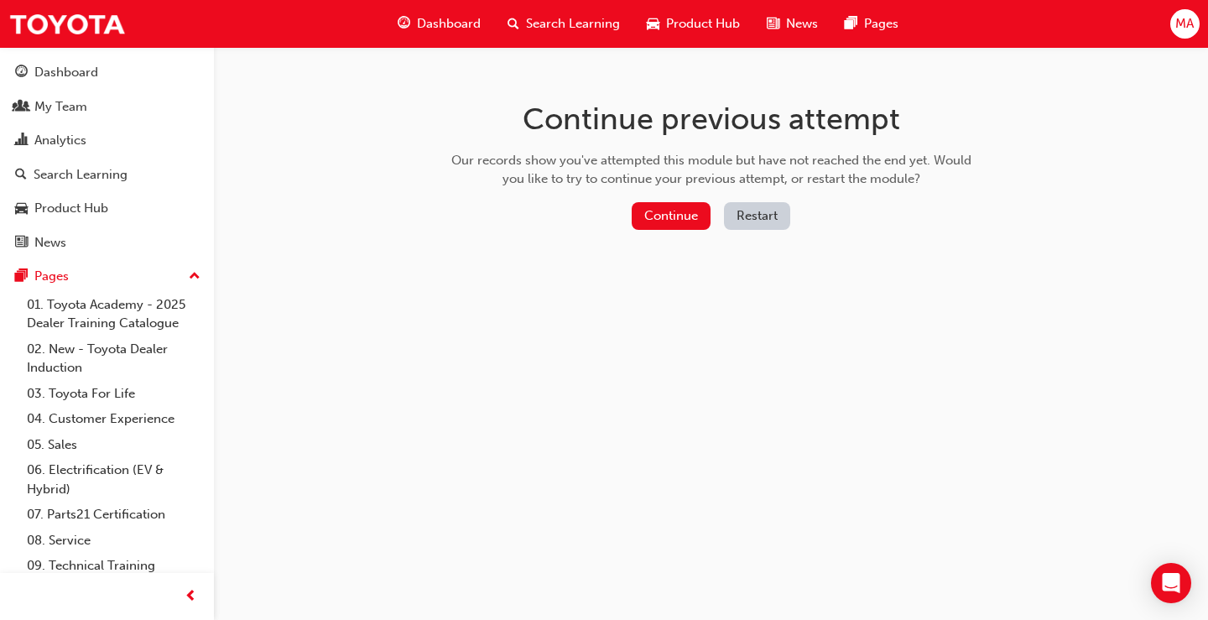
click at [757, 214] on button "Restart" at bounding box center [757, 216] width 66 height 28
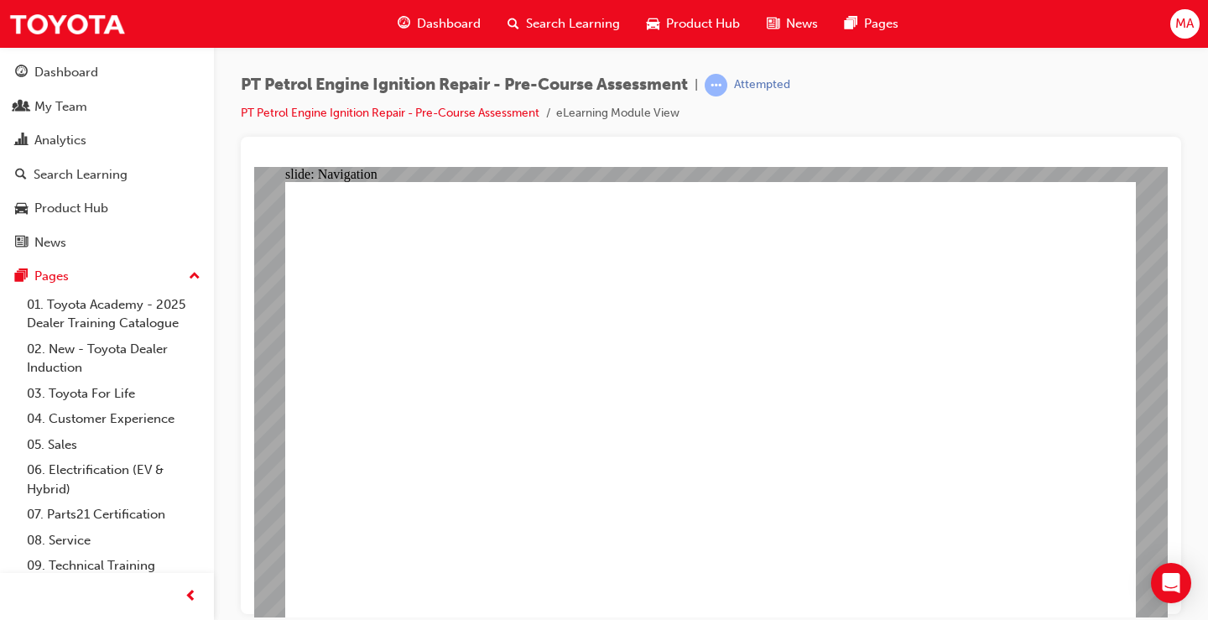
drag, startPoint x: 939, startPoint y: 385, endPoint x: 513, endPoint y: 385, distance: 426.1
drag, startPoint x: 456, startPoint y: 376, endPoint x: 919, endPoint y: 374, distance: 463.0
drag, startPoint x: 929, startPoint y: 386, endPoint x: 511, endPoint y: 405, distance: 419.0
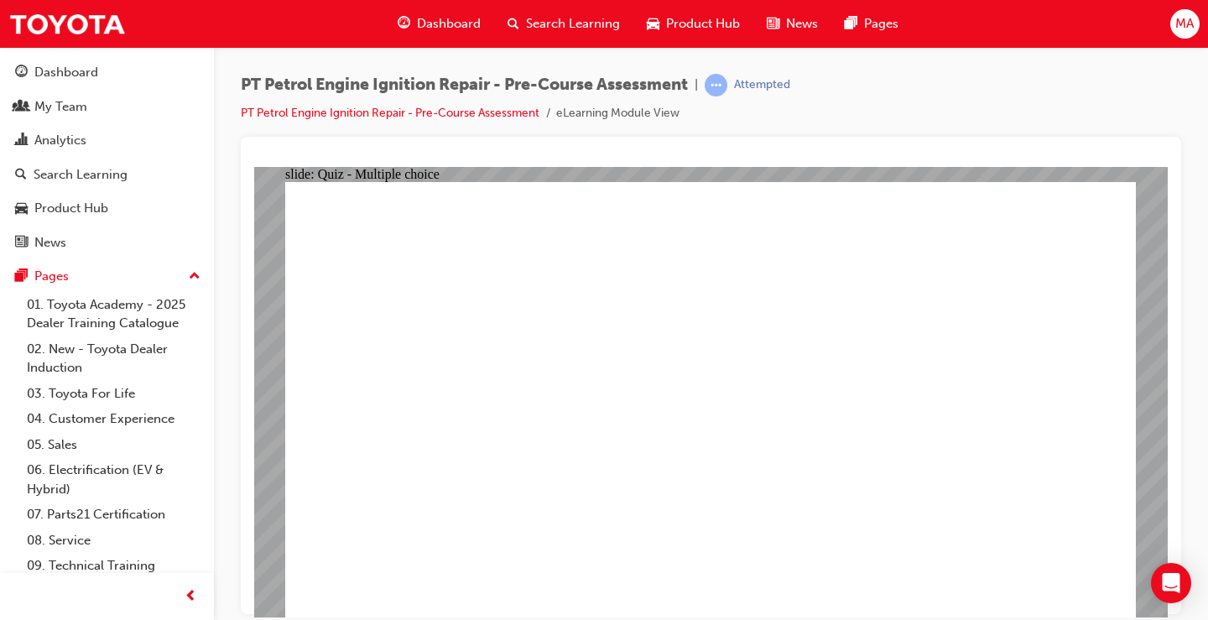
drag, startPoint x: 903, startPoint y: 445, endPoint x: 616, endPoint y: 443, distance: 287.7
radio input "false"
radio input "true"
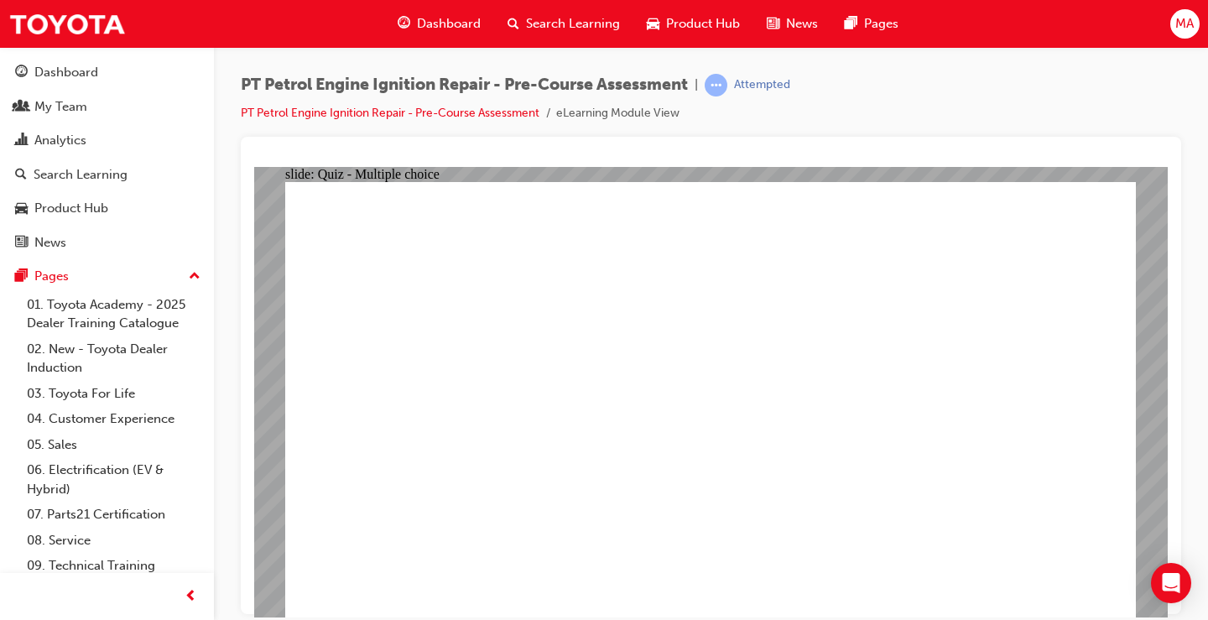
radio input "true"
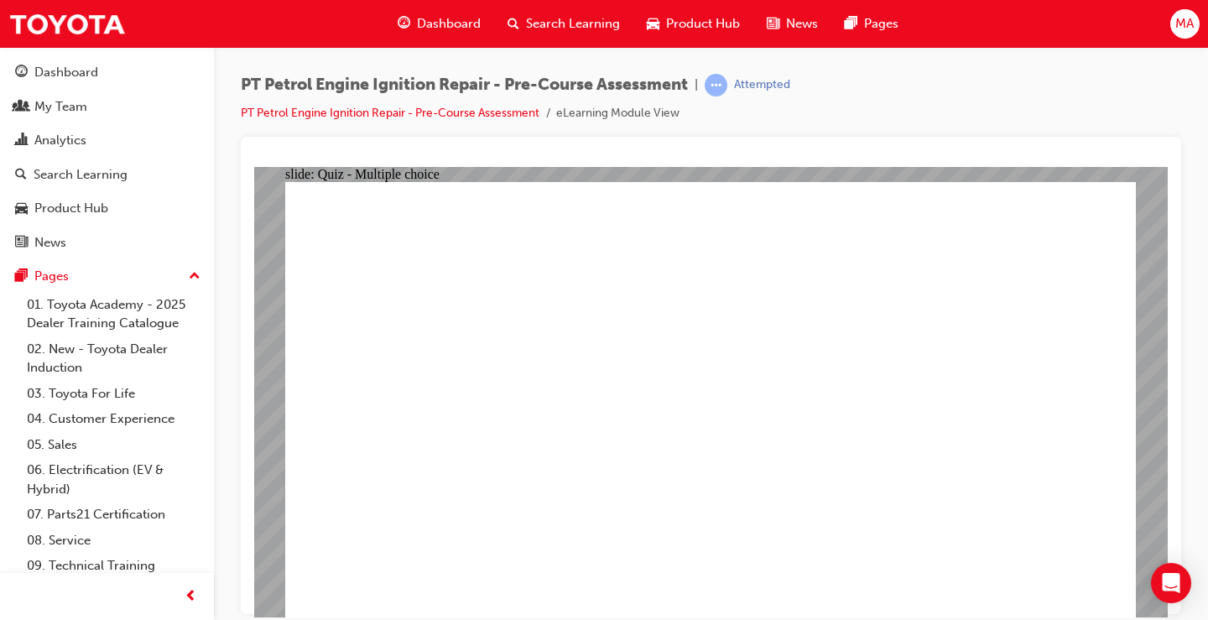
radio input "true"
drag, startPoint x: 1017, startPoint y: 566, endPoint x: 1027, endPoint y: 568, distance: 10.2
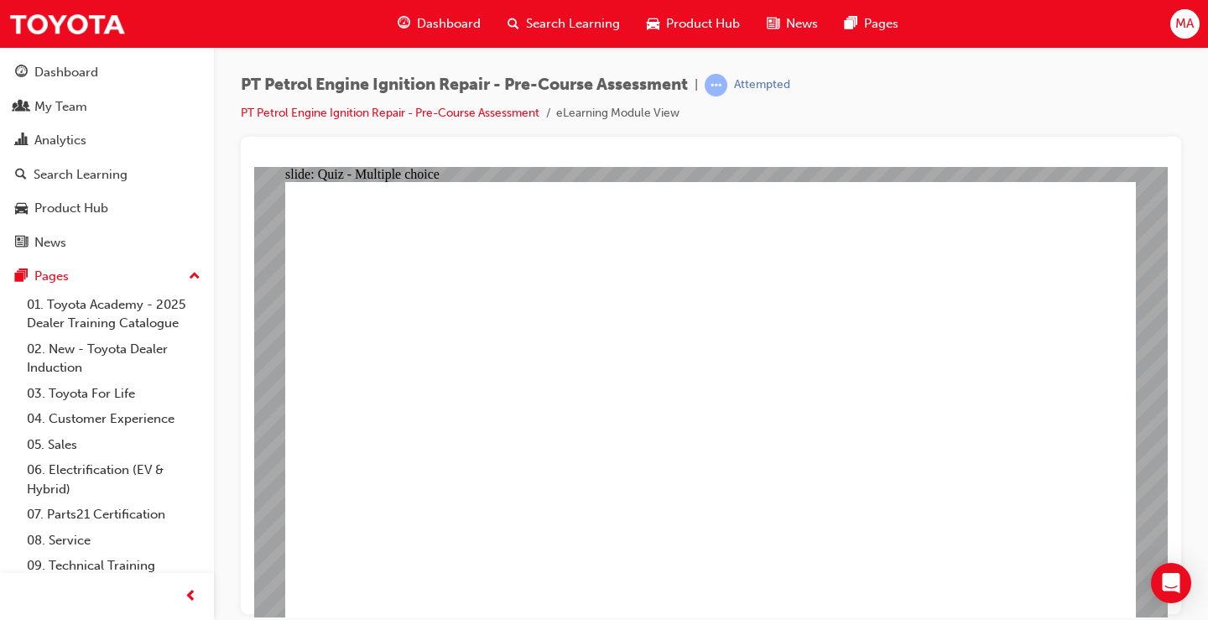
radio input "false"
radio input "true"
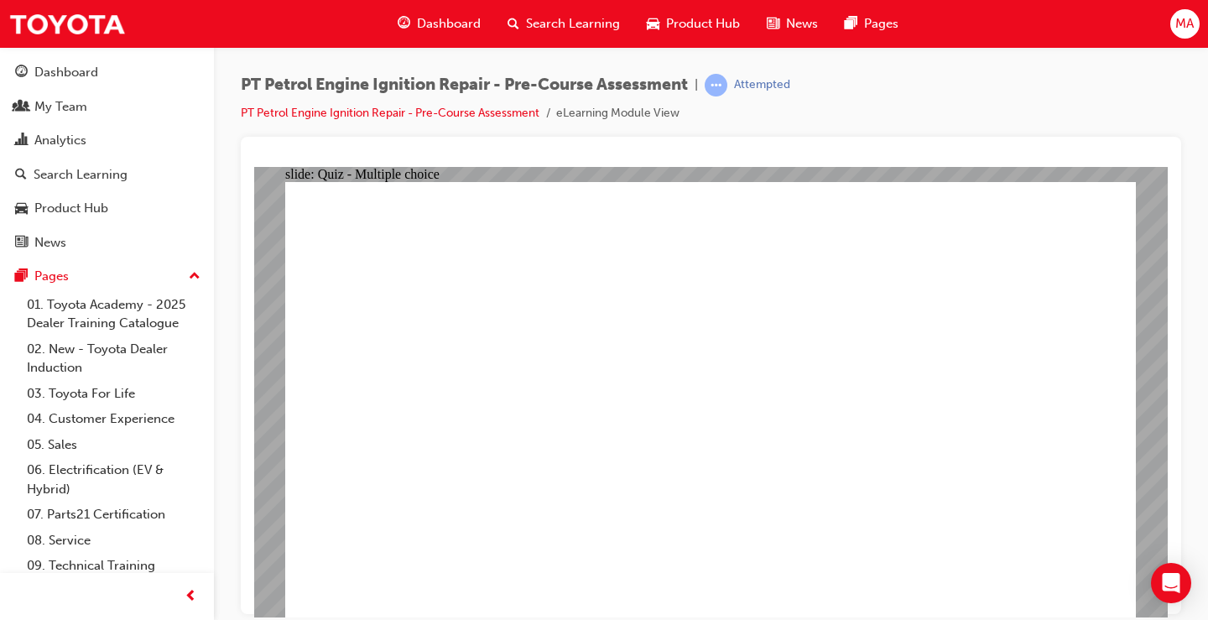
radio input "true"
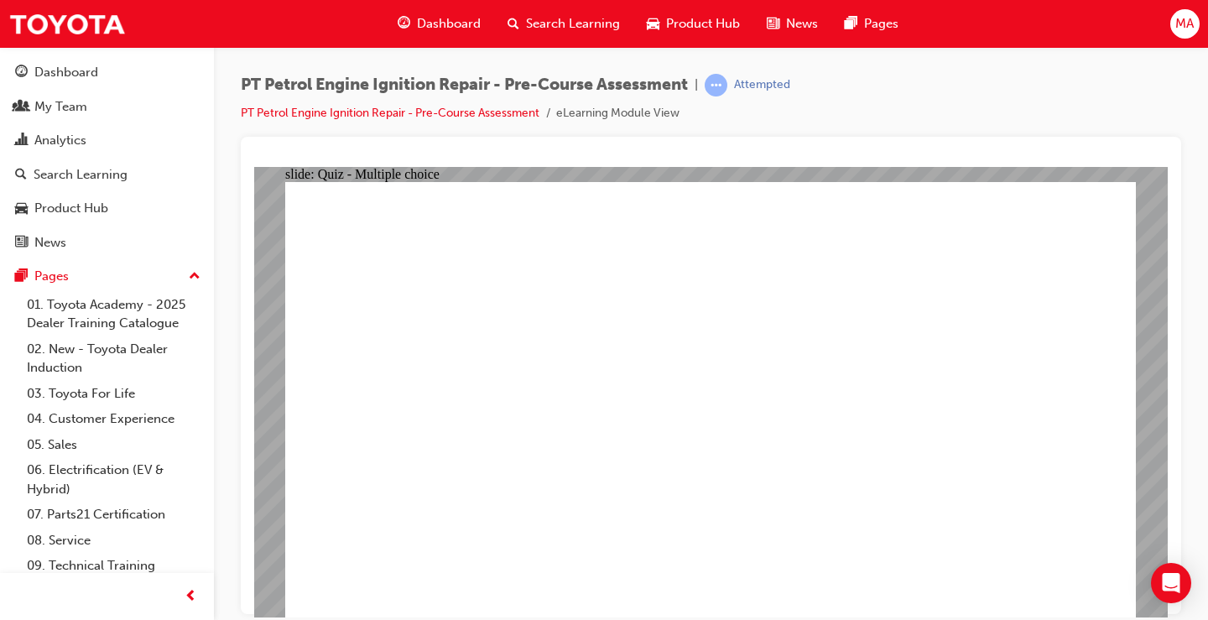
radio input "true"
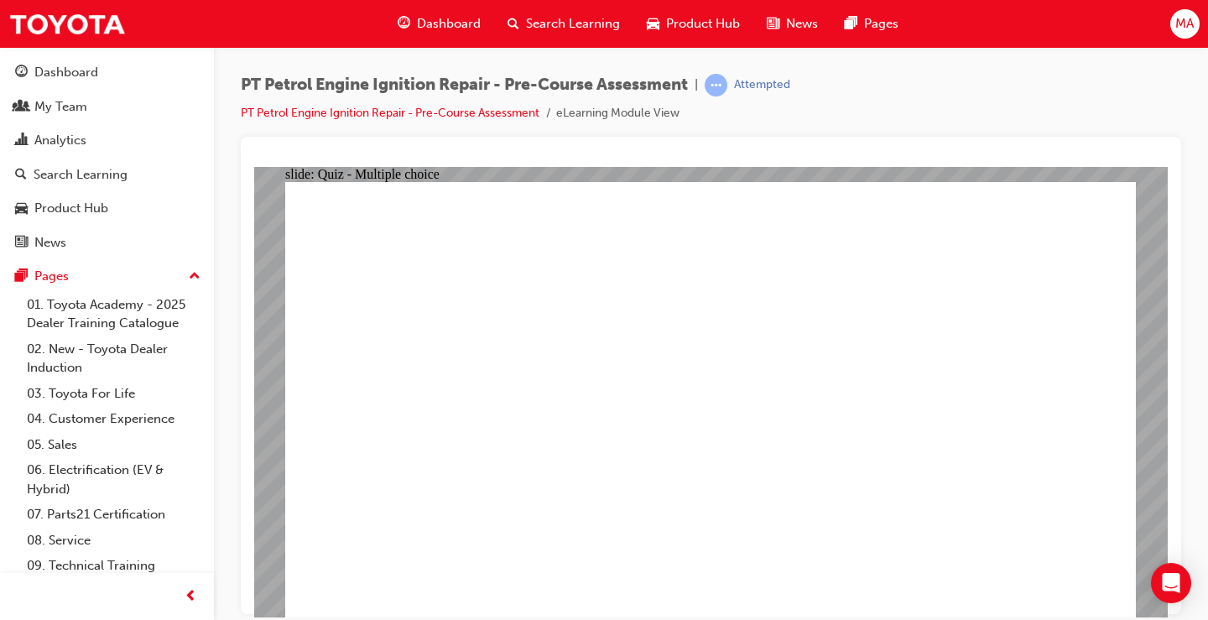
radio input "true"
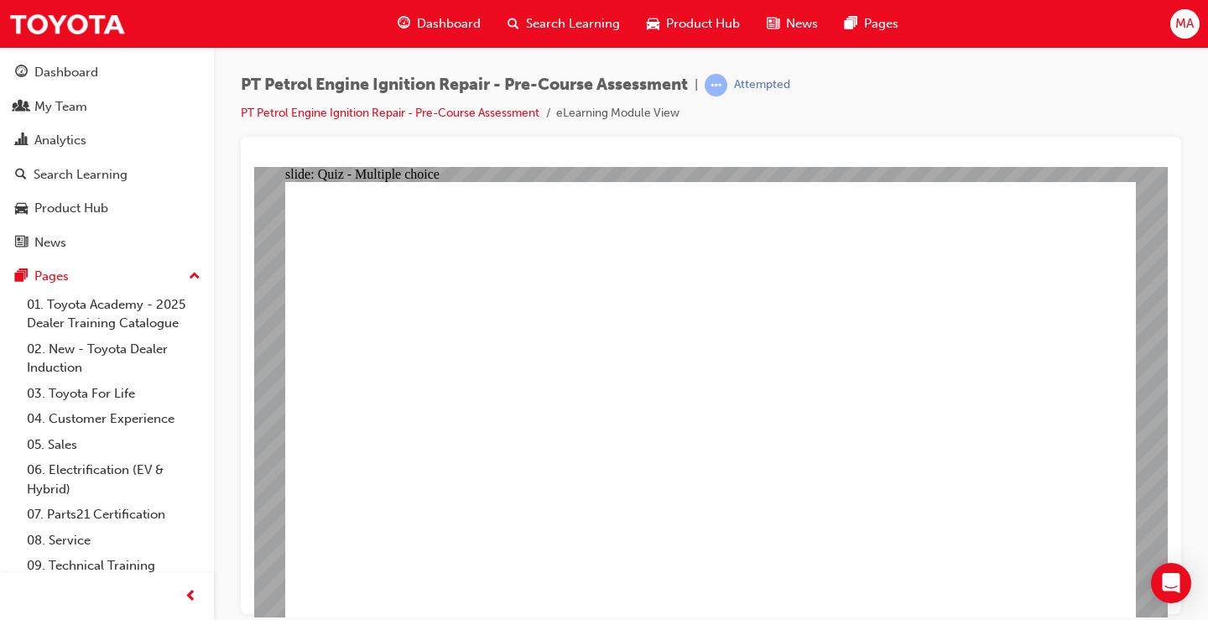
radio input "true"
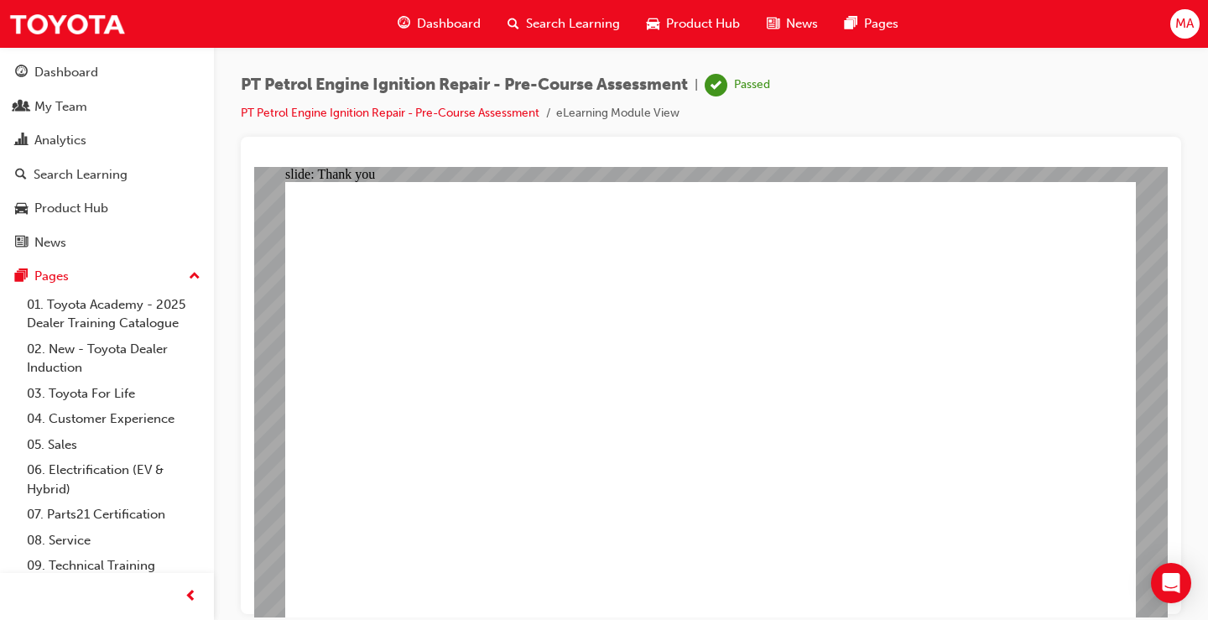
click at [49, 248] on div "News" at bounding box center [50, 242] width 32 height 19
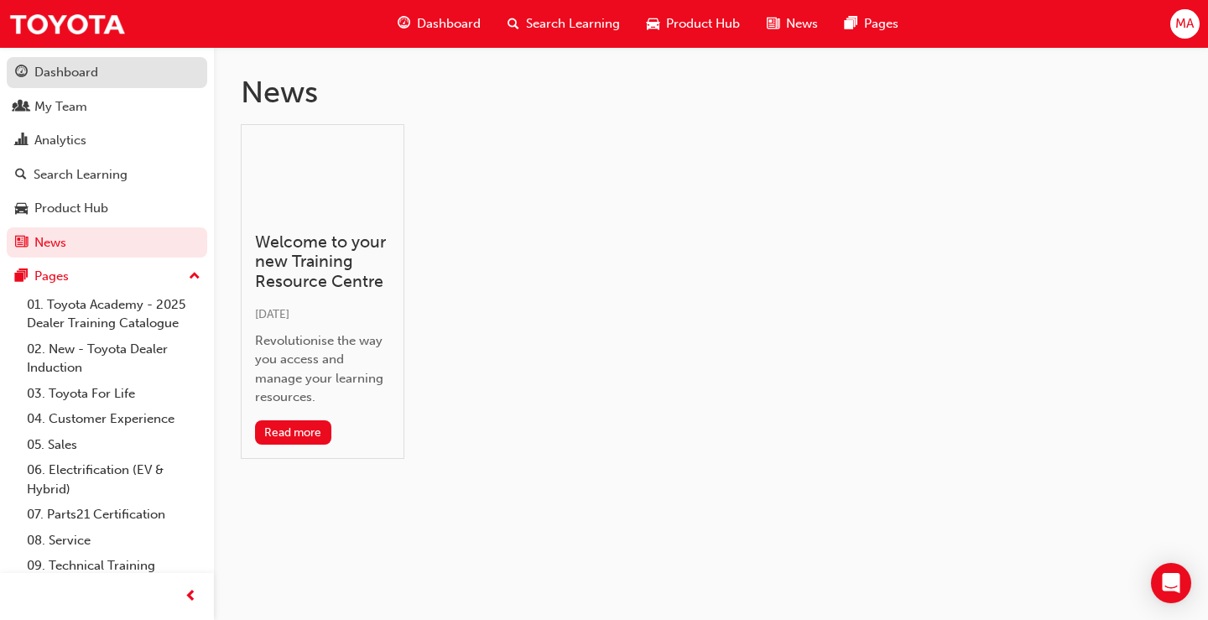
click at [55, 71] on div "Dashboard" at bounding box center [66, 72] width 64 height 19
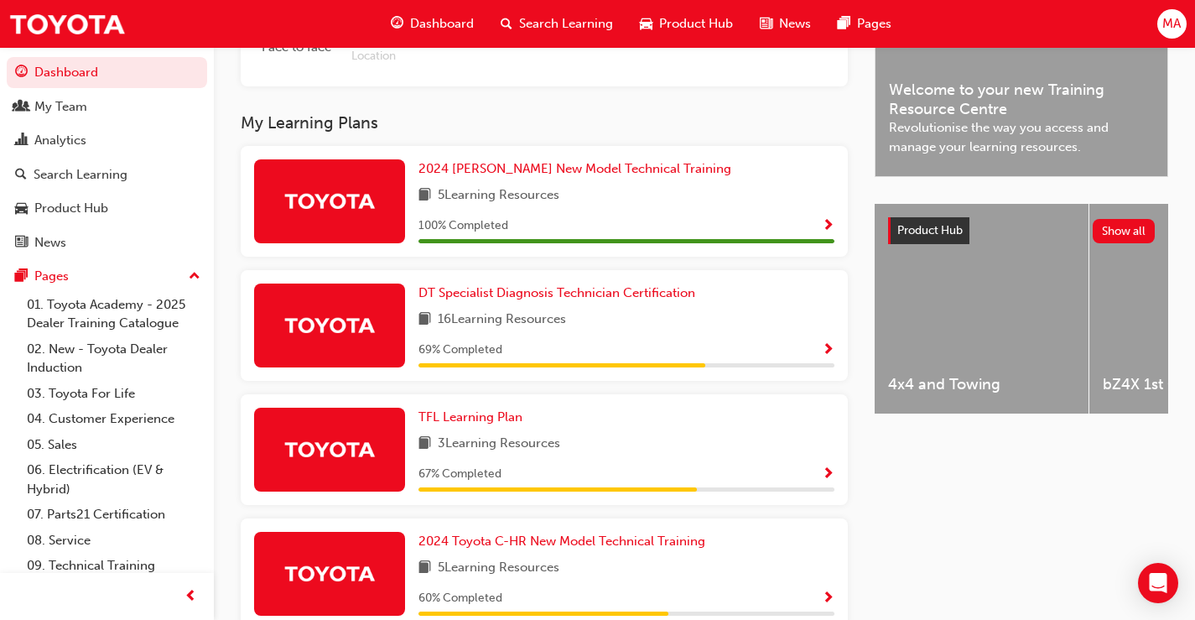
click at [1170, 28] on span "MA" at bounding box center [1171, 23] width 18 height 19
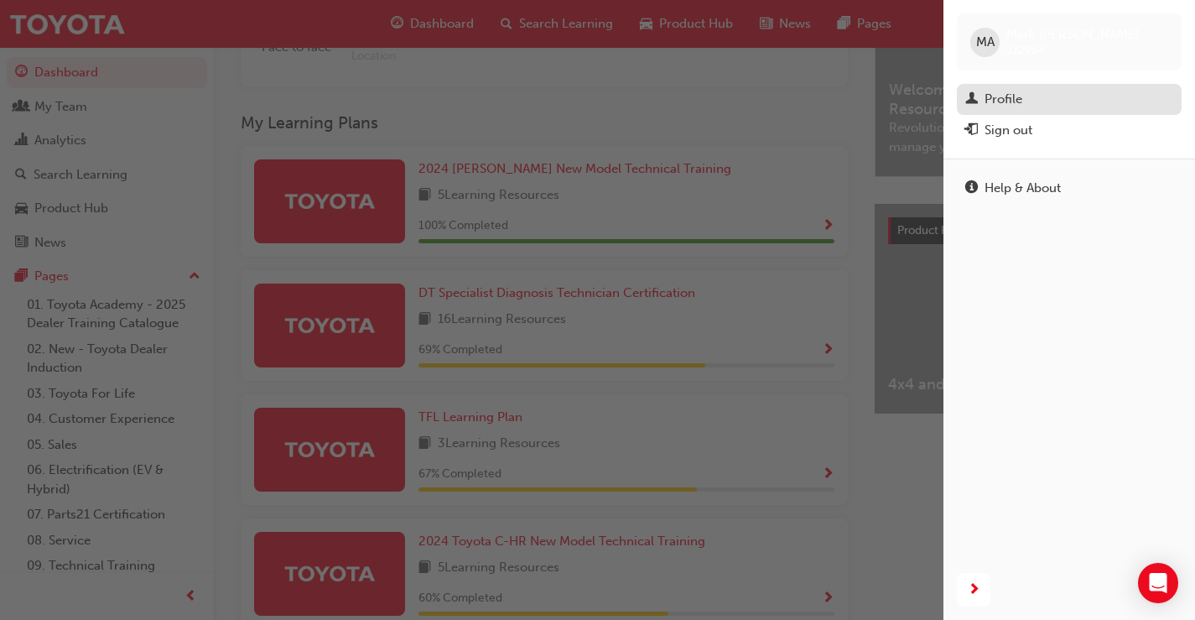
click at [1001, 91] on div "Profile" at bounding box center [1004, 99] width 38 height 19
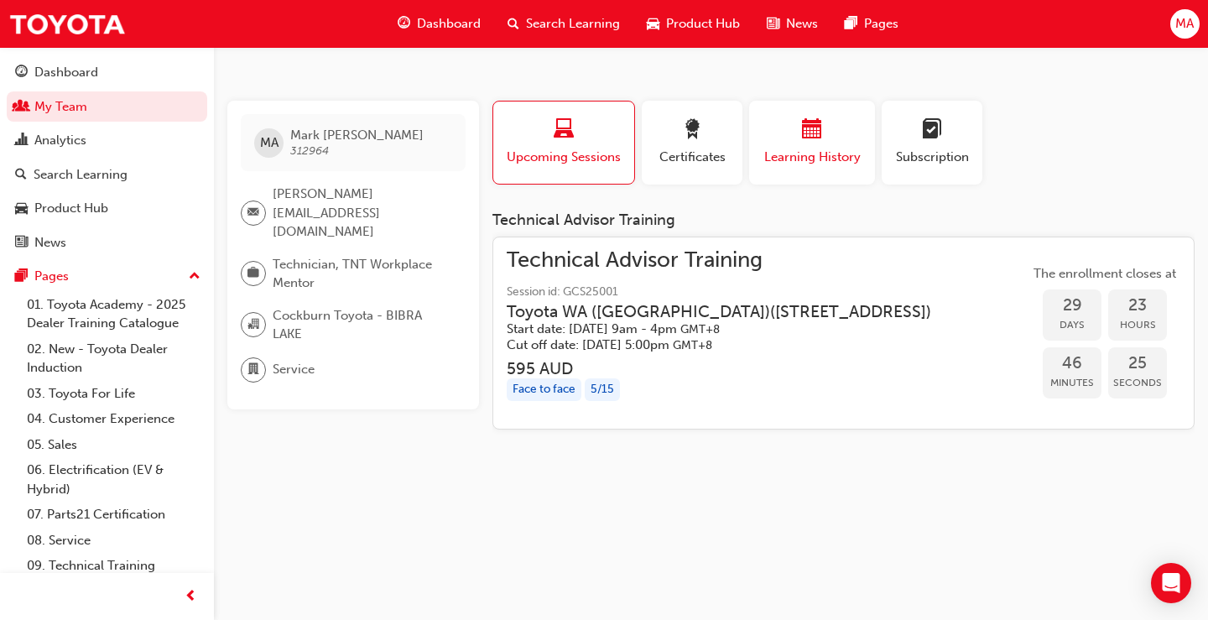
click at [814, 127] on span "calendar-icon" at bounding box center [812, 130] width 20 height 23
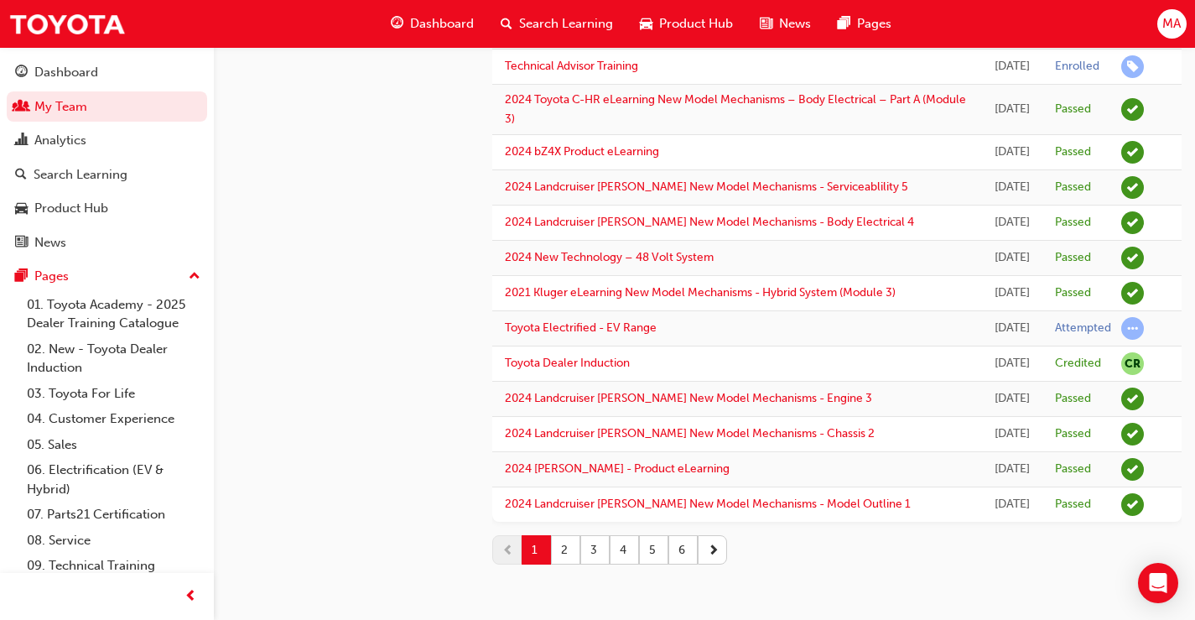
scroll to position [1722, 0]
click at [681, 549] on button "6" at bounding box center [682, 549] width 29 height 29
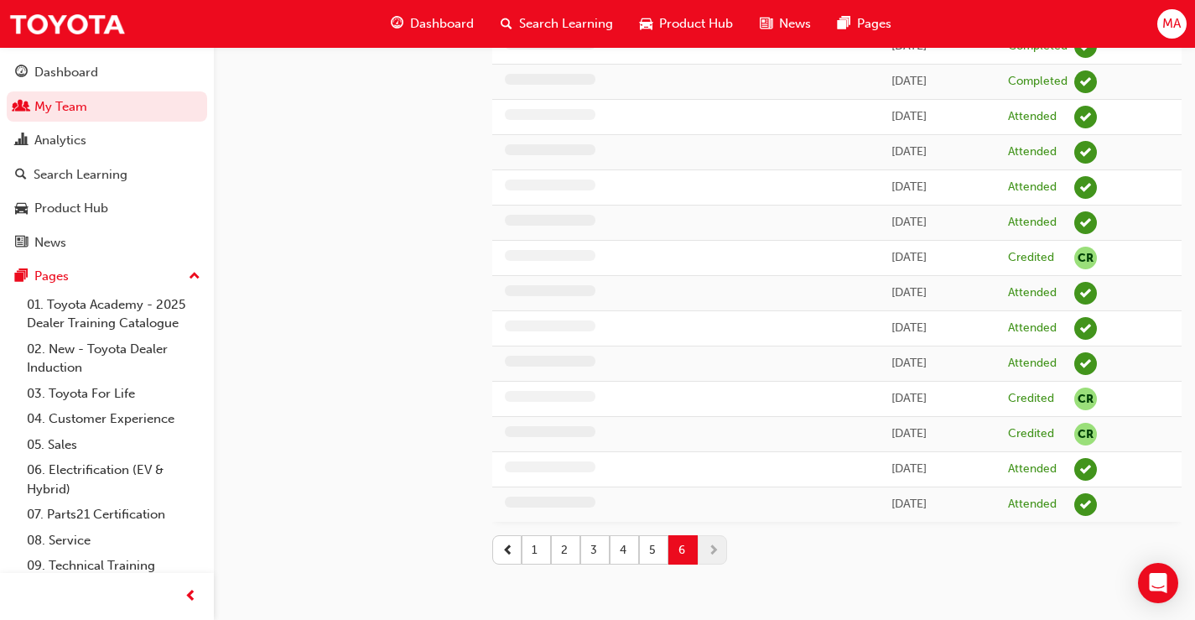
scroll to position [1475, 0]
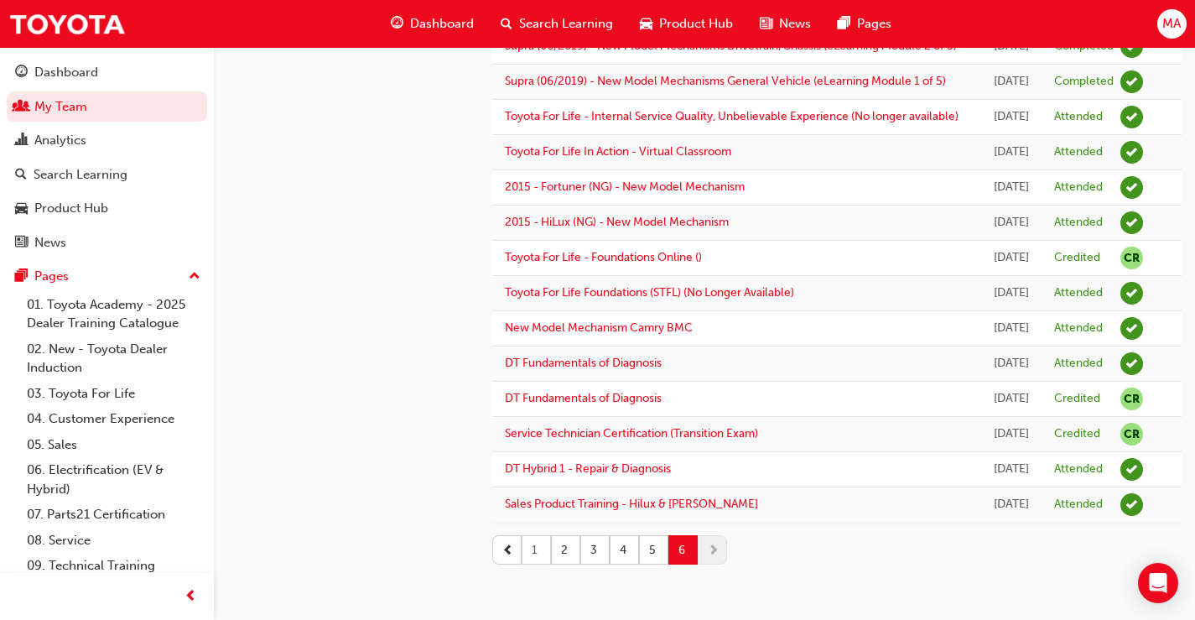
click at [539, 553] on button "1" at bounding box center [536, 549] width 29 height 29
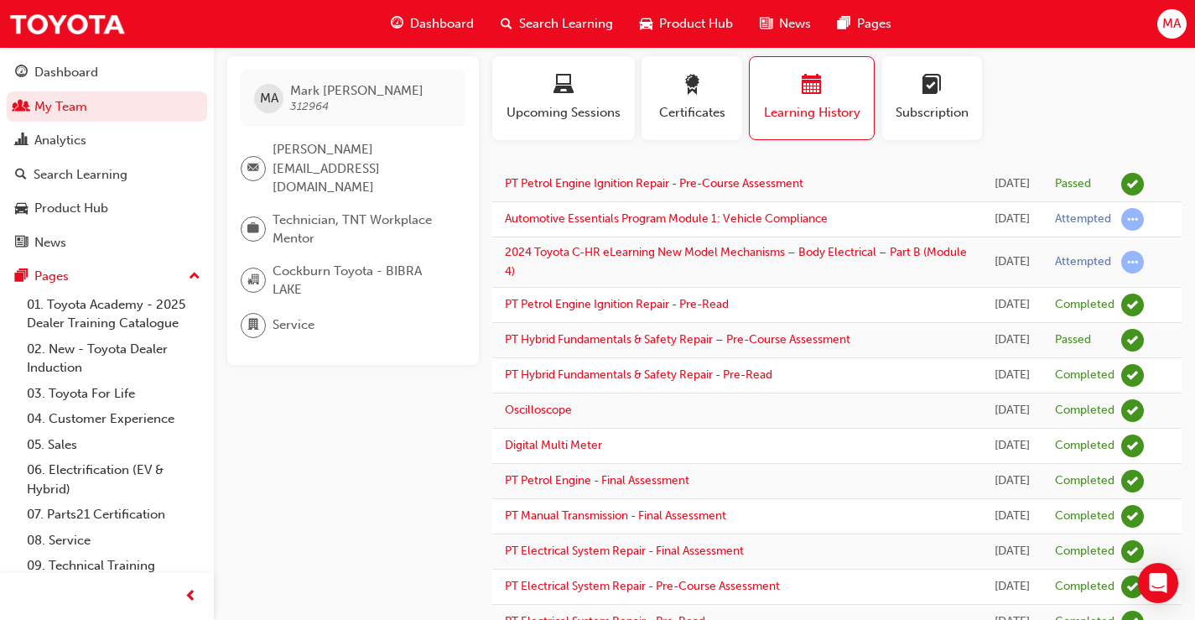
scroll to position [0, 0]
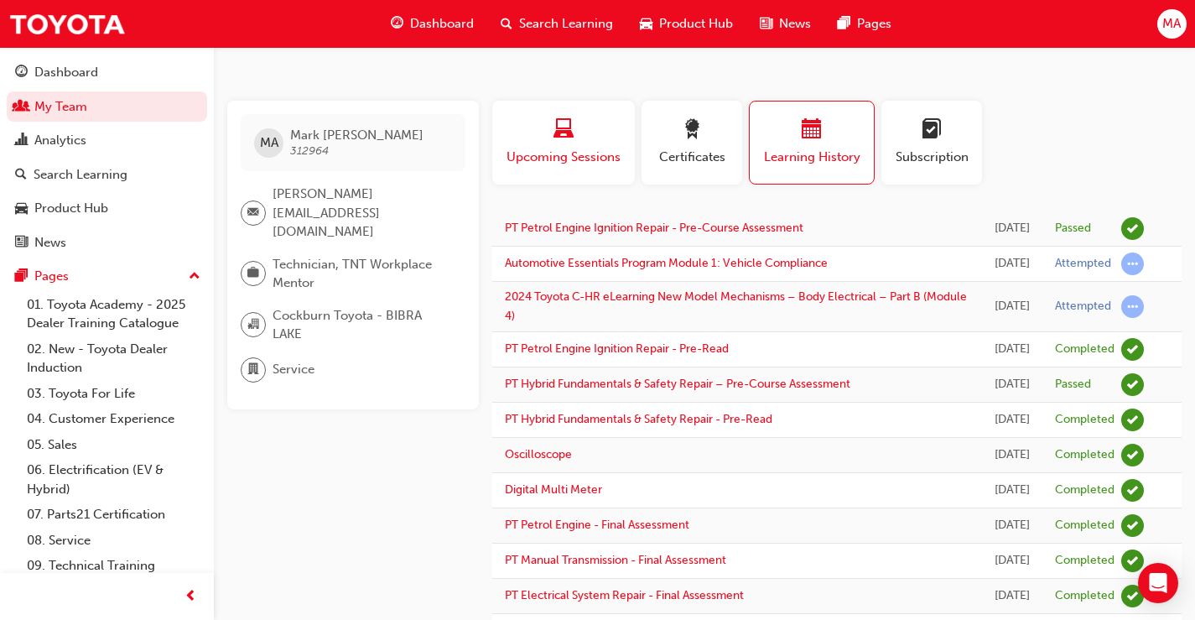
click at [533, 139] on div "button" at bounding box center [563, 132] width 117 height 26
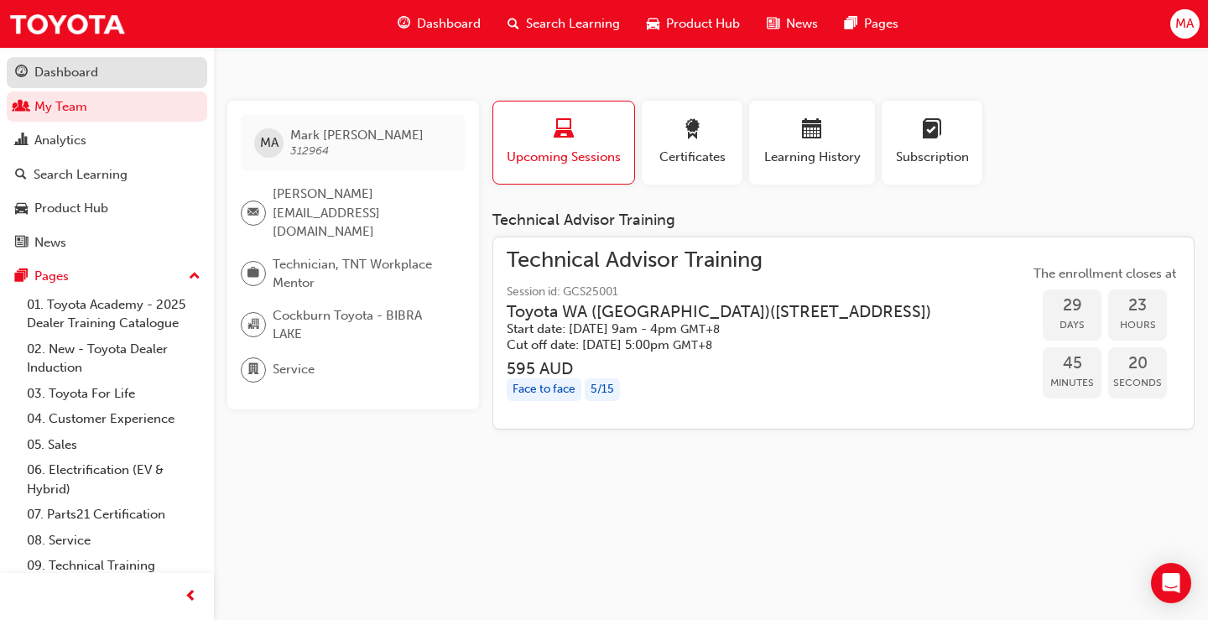
click at [52, 80] on div "Dashboard" at bounding box center [66, 72] width 64 height 19
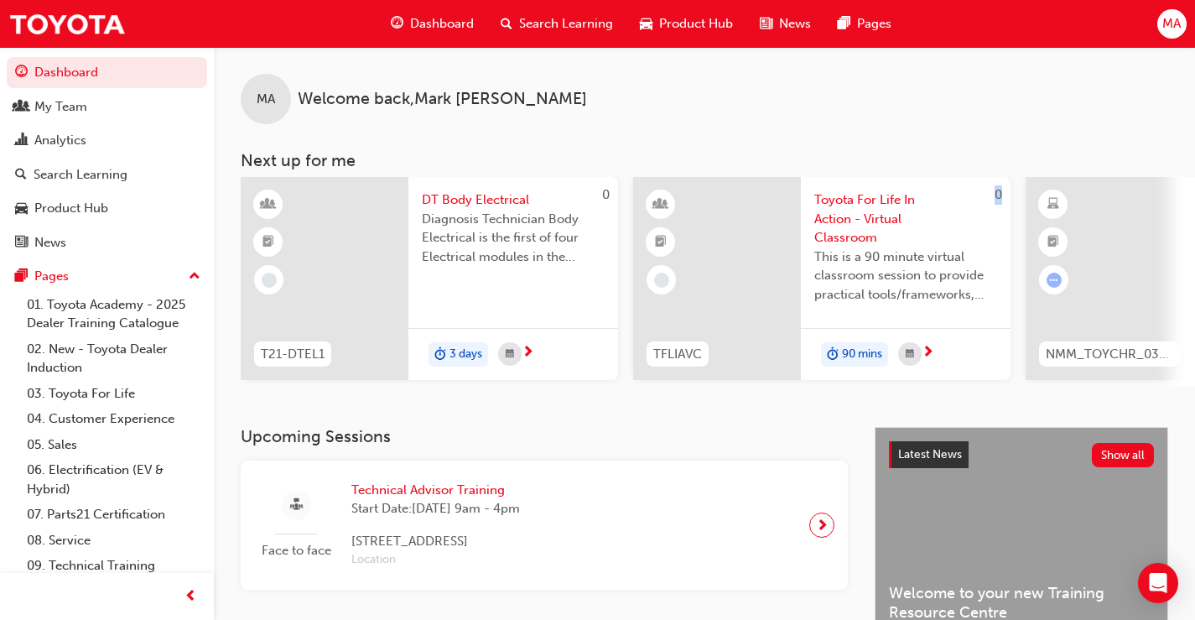
drag, startPoint x: 615, startPoint y: 385, endPoint x: 703, endPoint y: 385, distance: 88.1
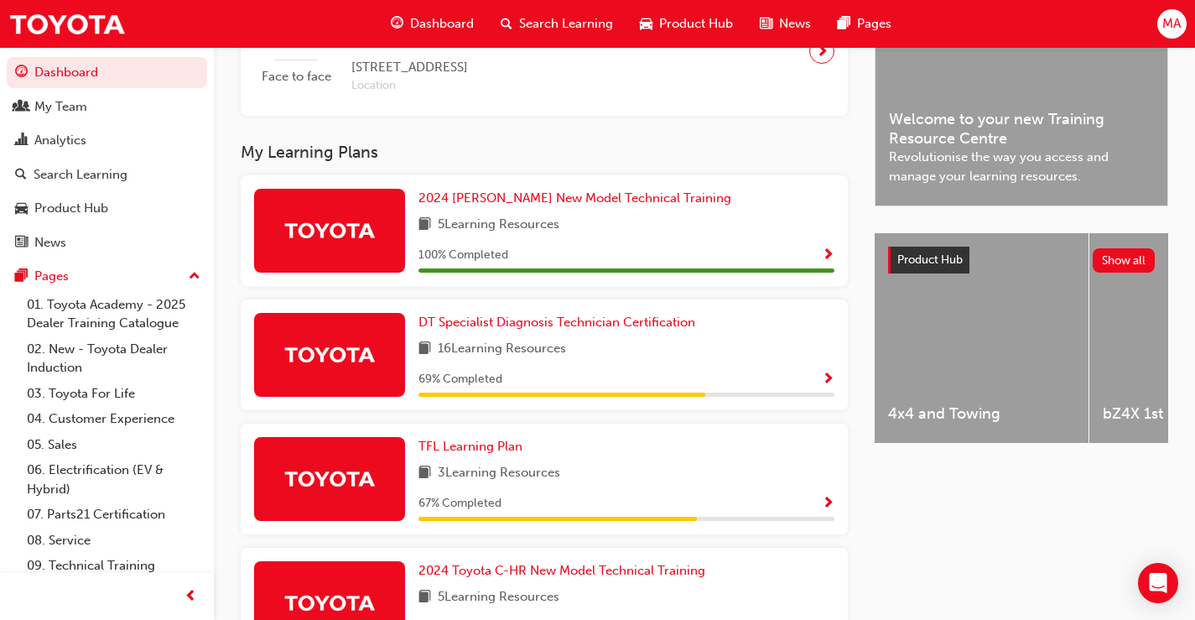
scroll to position [503, 0]
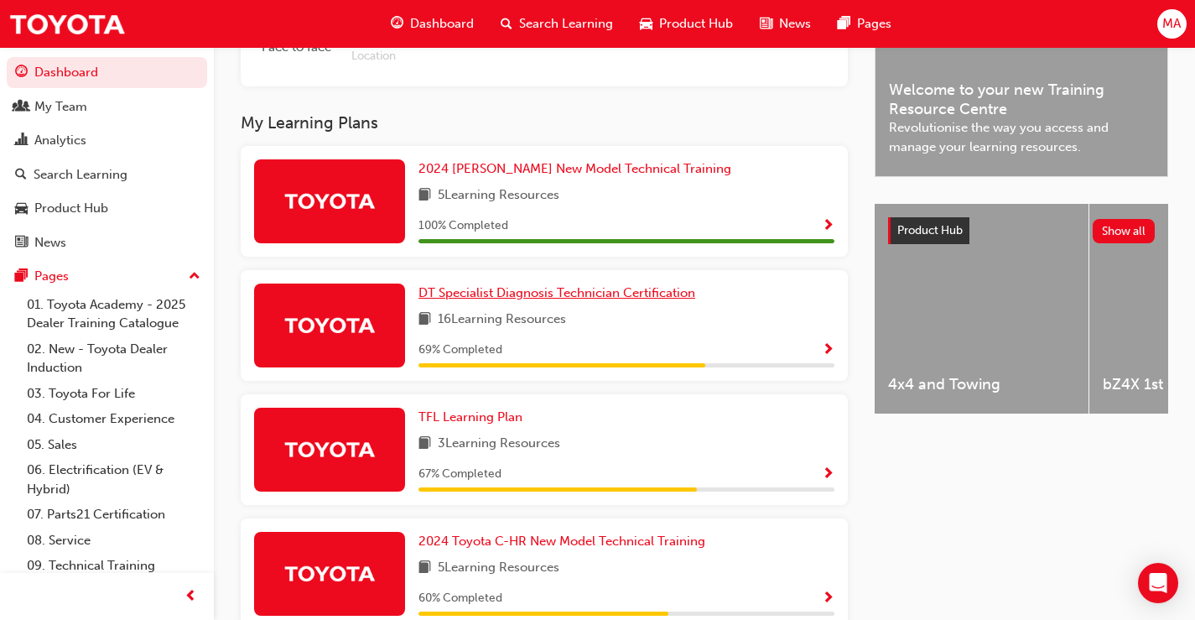
click at [485, 300] on span "DT Specialist Diagnosis Technician Certification" at bounding box center [557, 292] width 277 height 15
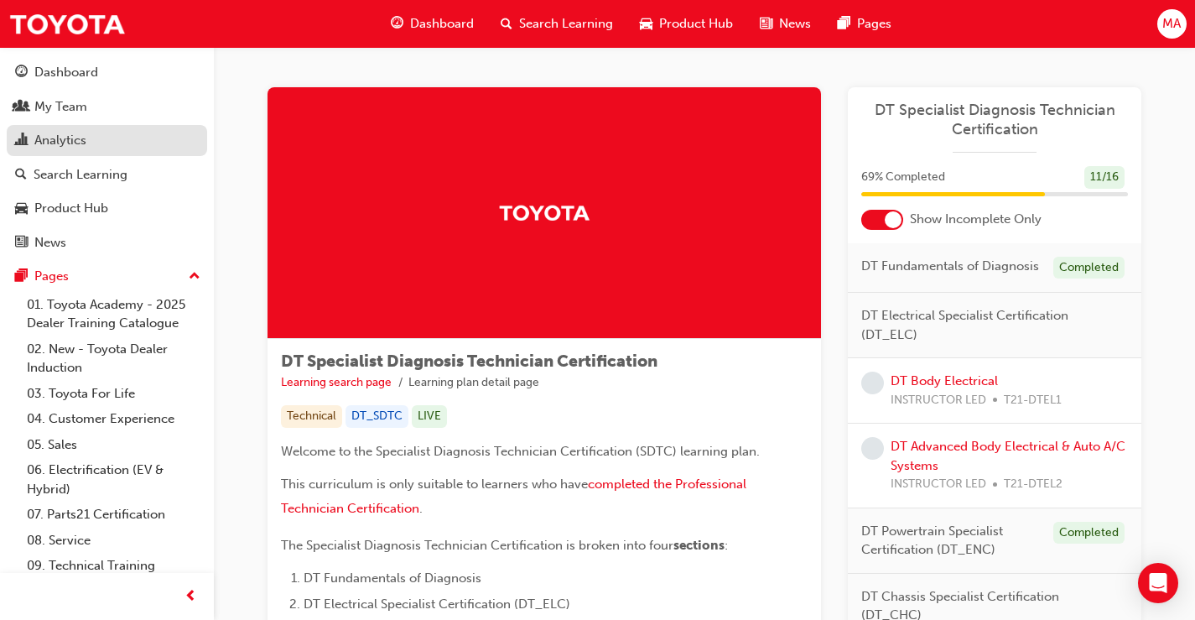
click at [46, 138] on div "Analytics" at bounding box center [60, 140] width 52 height 19
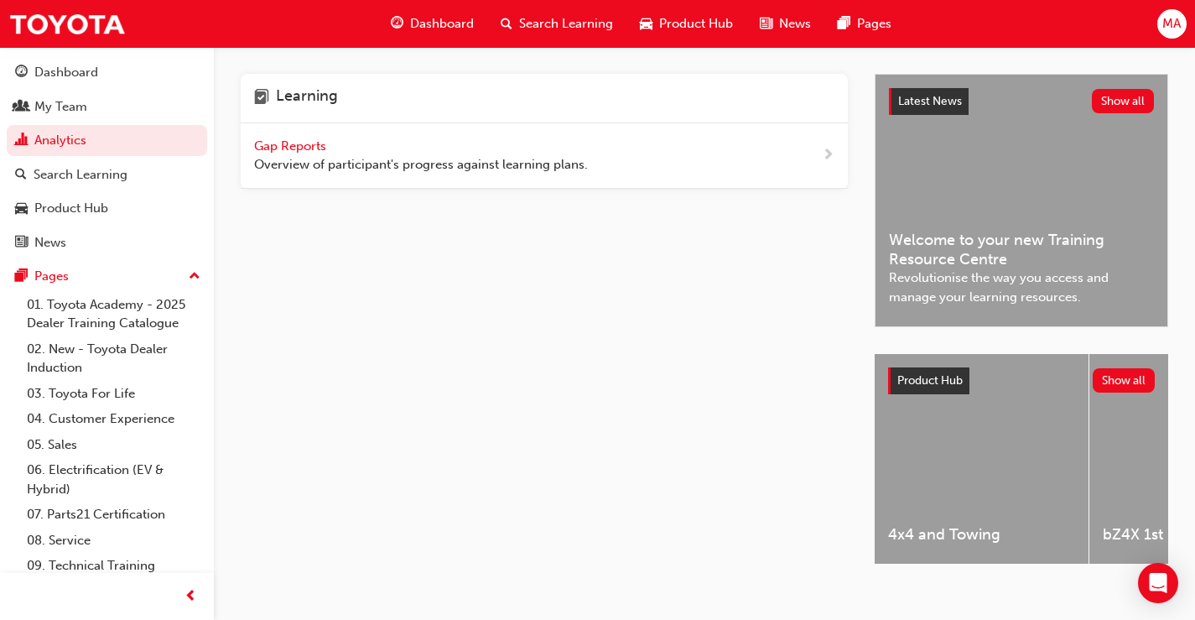
click at [302, 146] on span "Gap Reports" at bounding box center [291, 145] width 75 height 15
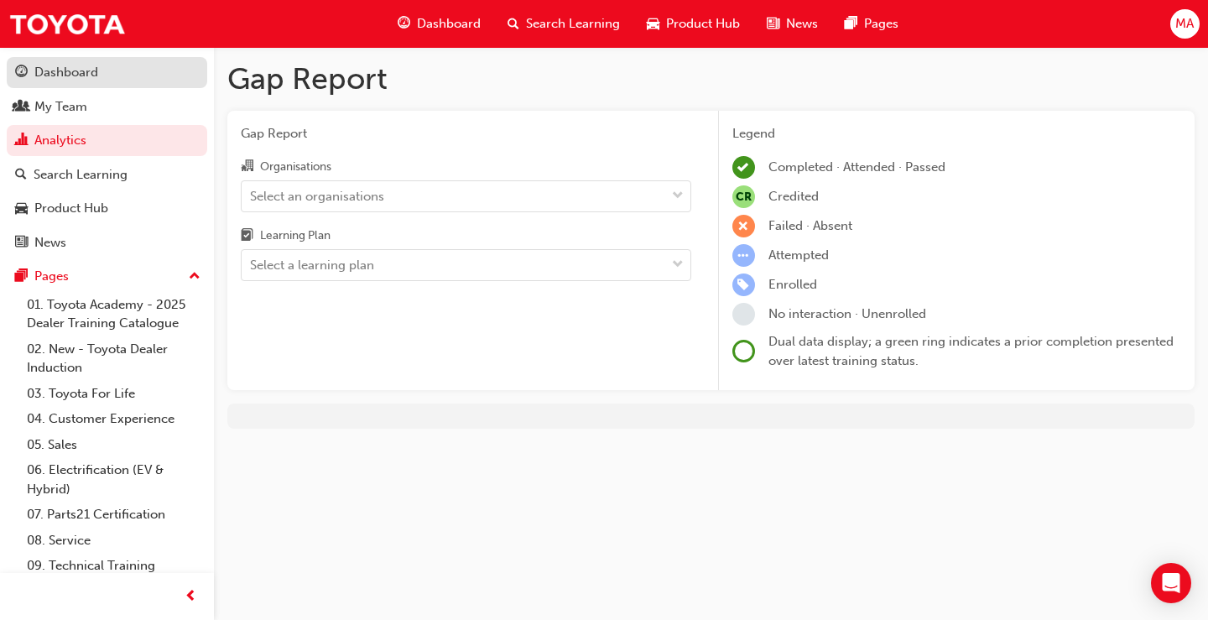
click at [53, 76] on div "Dashboard" at bounding box center [66, 72] width 64 height 19
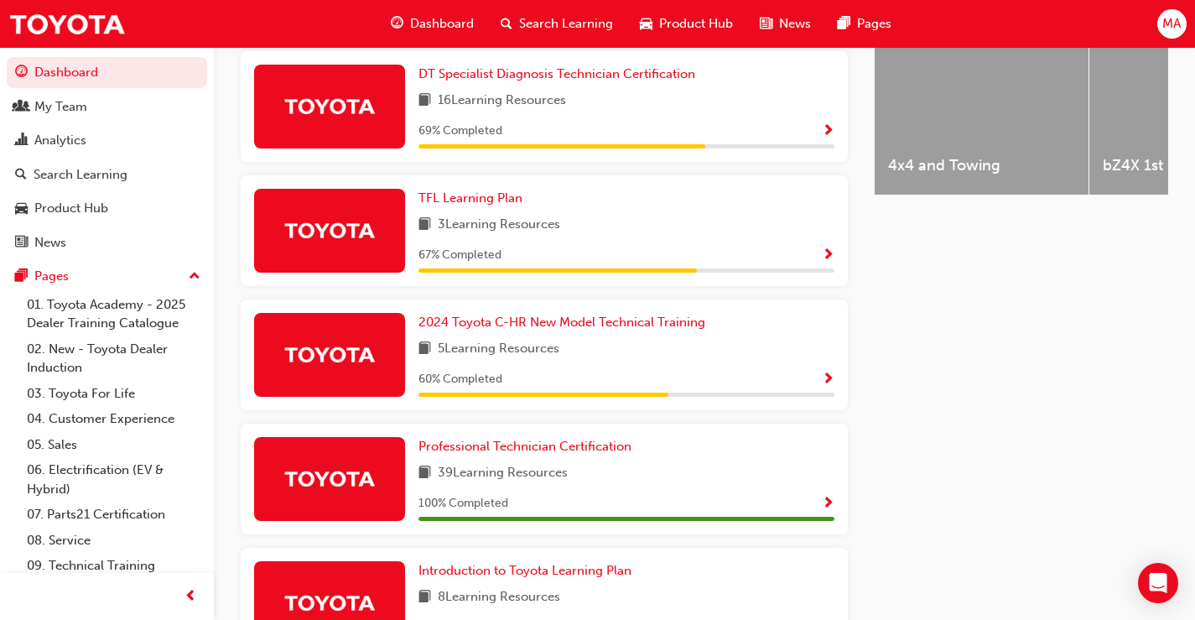
scroll to position [806, 0]
